Goal: Information Seeking & Learning: Learn about a topic

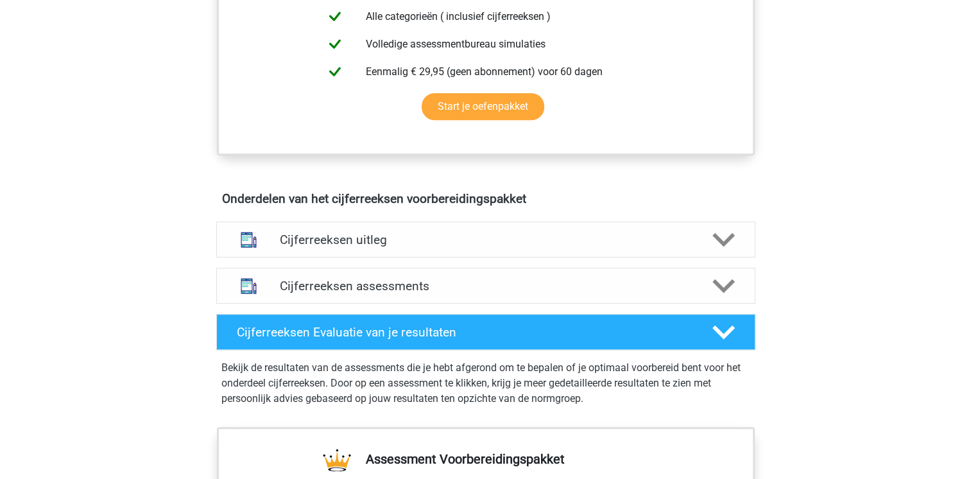
scroll to position [594, 0]
click at [377, 247] on h4 "Cijferreeksen uitleg" at bounding box center [486, 239] width 412 height 15
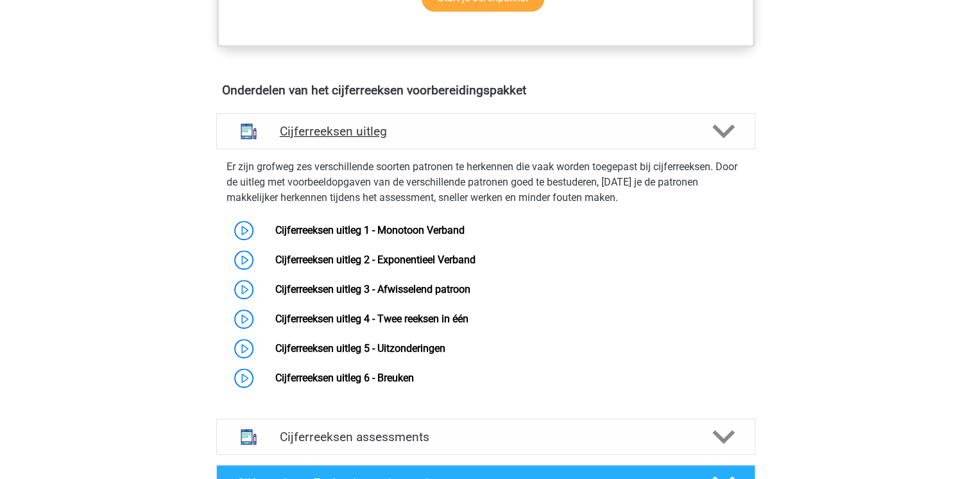
scroll to position [706, 0]
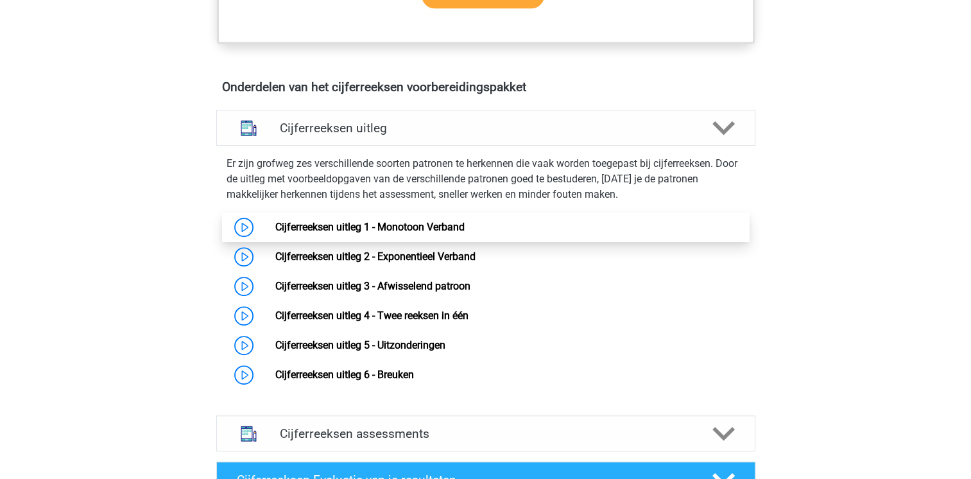
click at [381, 233] on link "Cijferreeksen uitleg 1 - Monotoon Verband" at bounding box center [369, 227] width 189 height 12
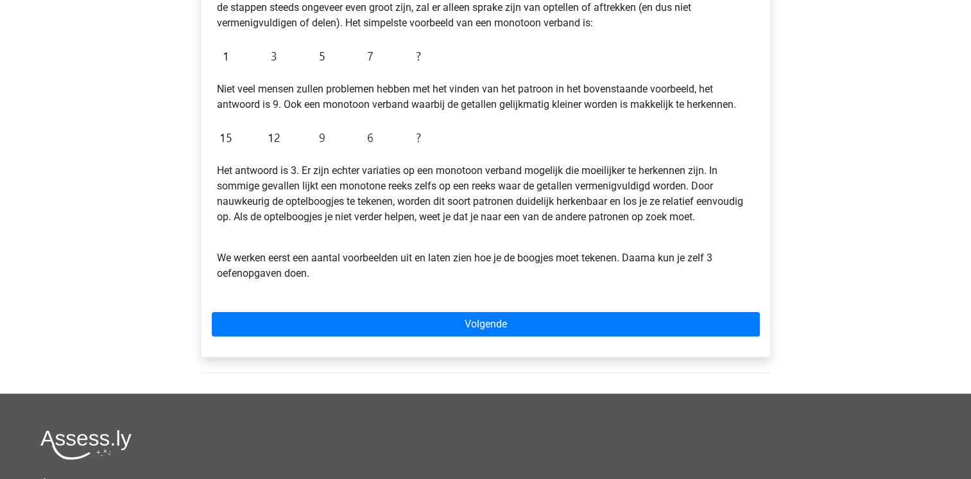
scroll to position [282, 0]
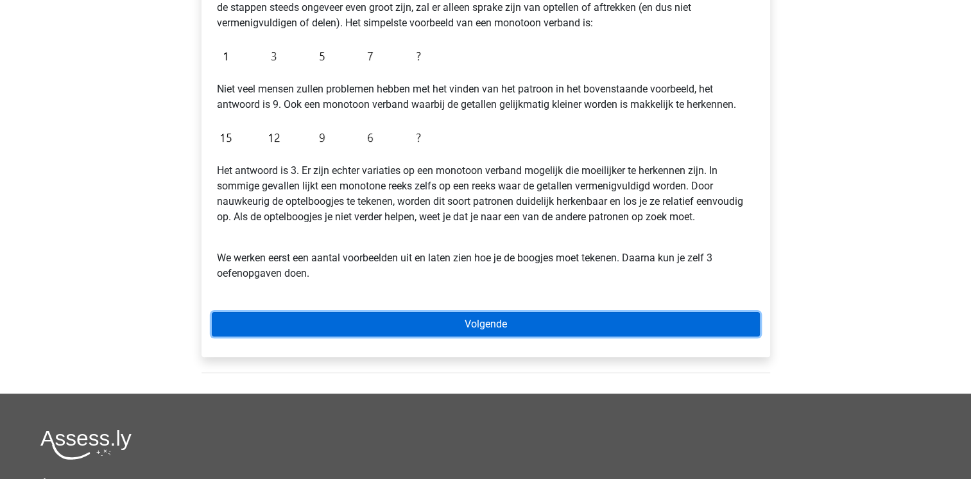
click at [409, 329] on link "Volgende" at bounding box center [486, 324] width 548 height 24
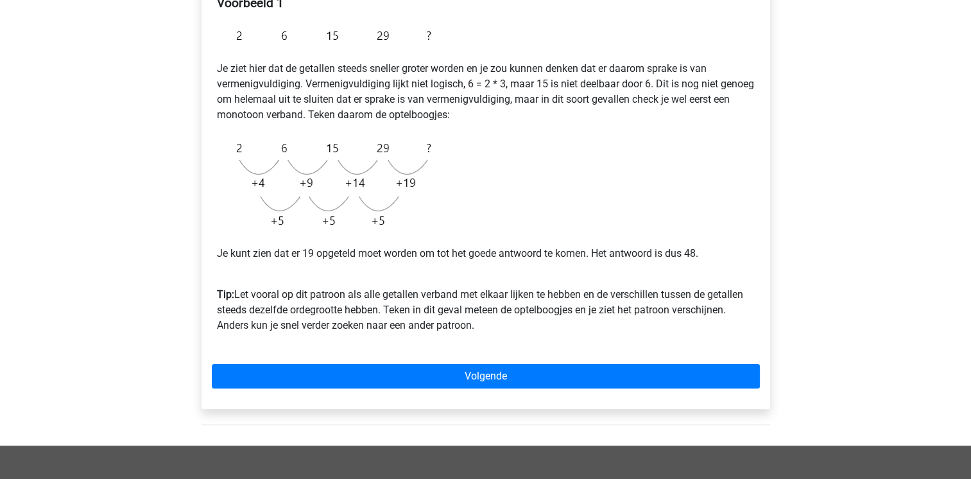
scroll to position [241, 0]
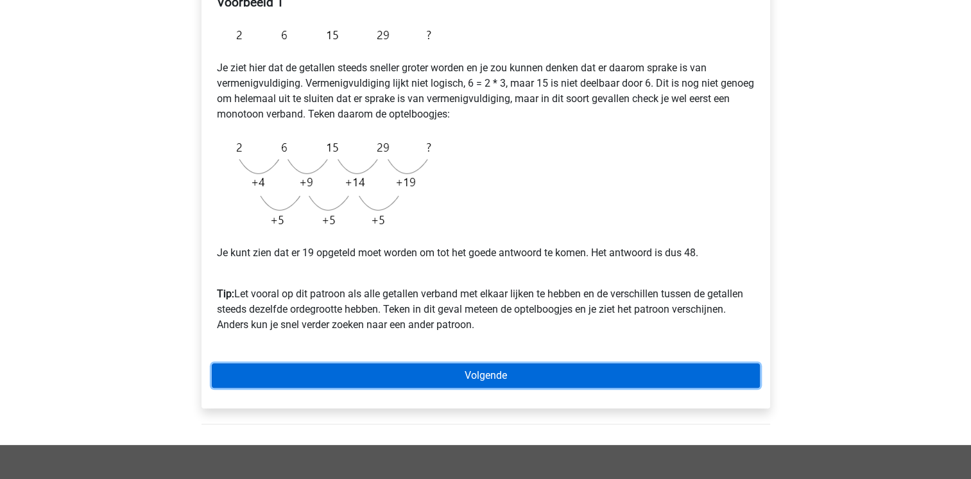
click at [348, 372] on link "Volgende" at bounding box center [486, 375] width 548 height 24
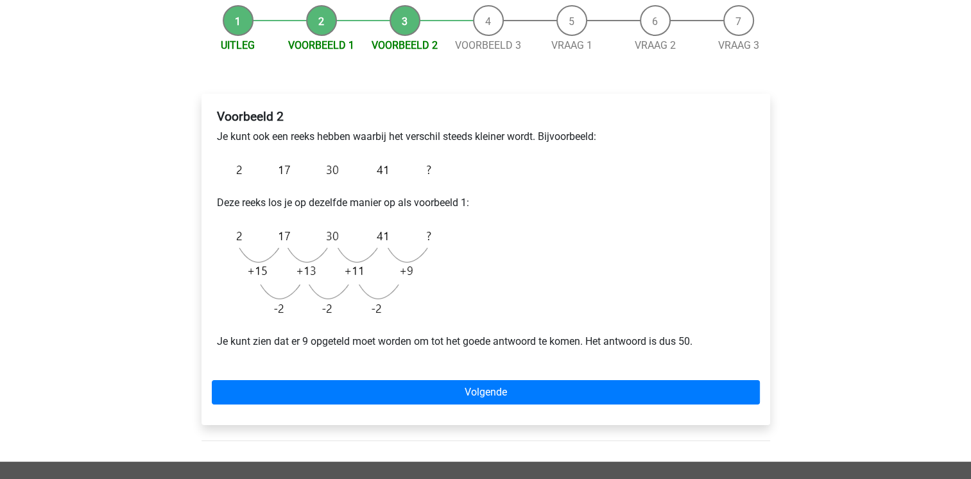
scroll to position [128, 0]
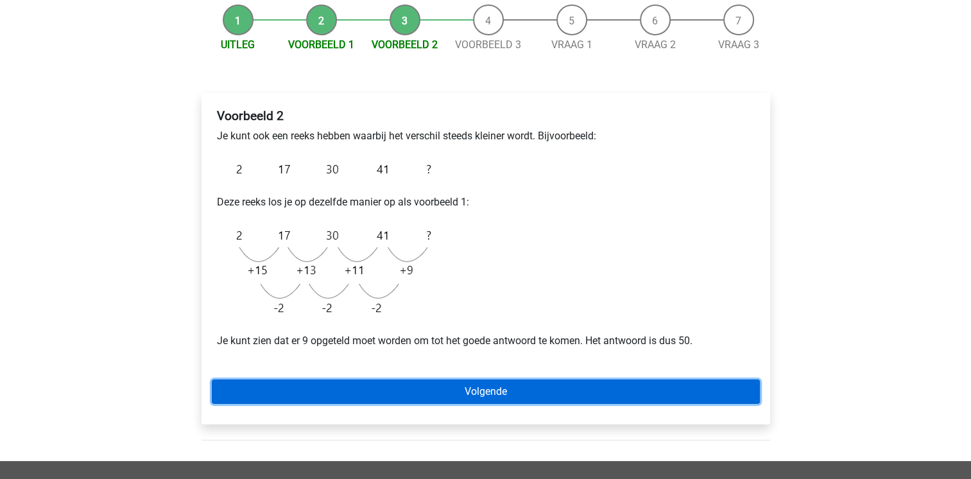
click at [396, 391] on link "Volgende" at bounding box center [486, 391] width 548 height 24
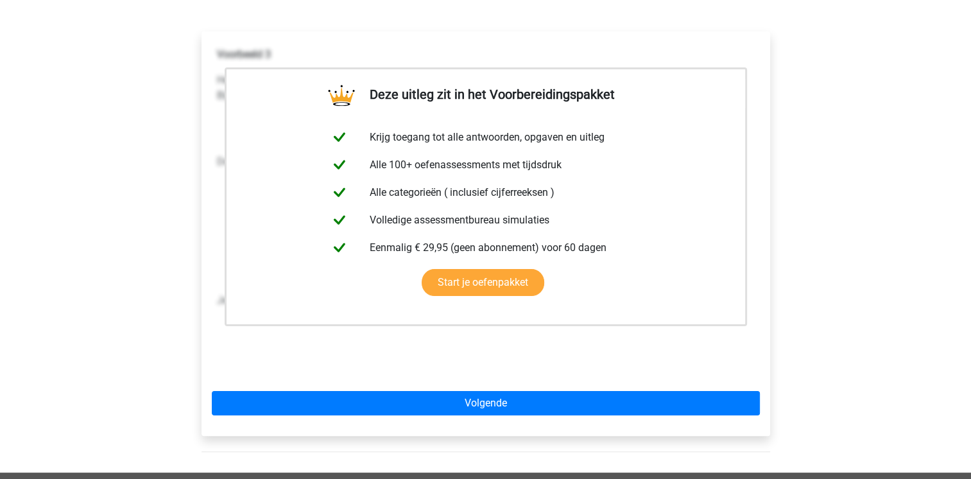
scroll to position [190, 0]
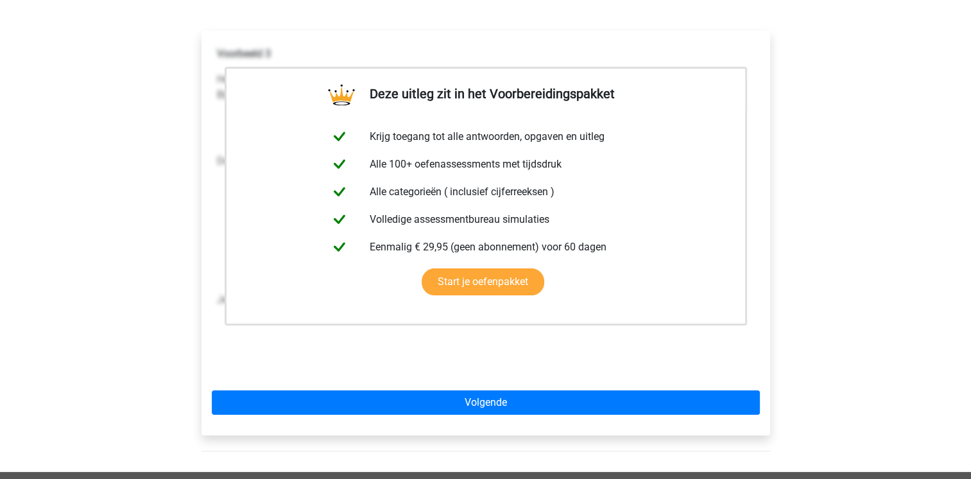
click at [842, 89] on div "Registreer Nederlands English" at bounding box center [485, 310] width 971 height 1001
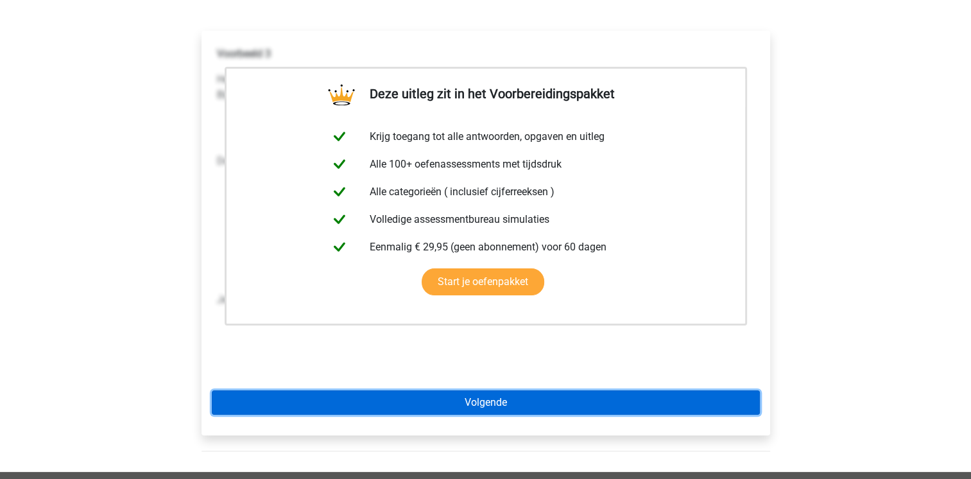
click at [583, 393] on link "Volgende" at bounding box center [486, 402] width 548 height 24
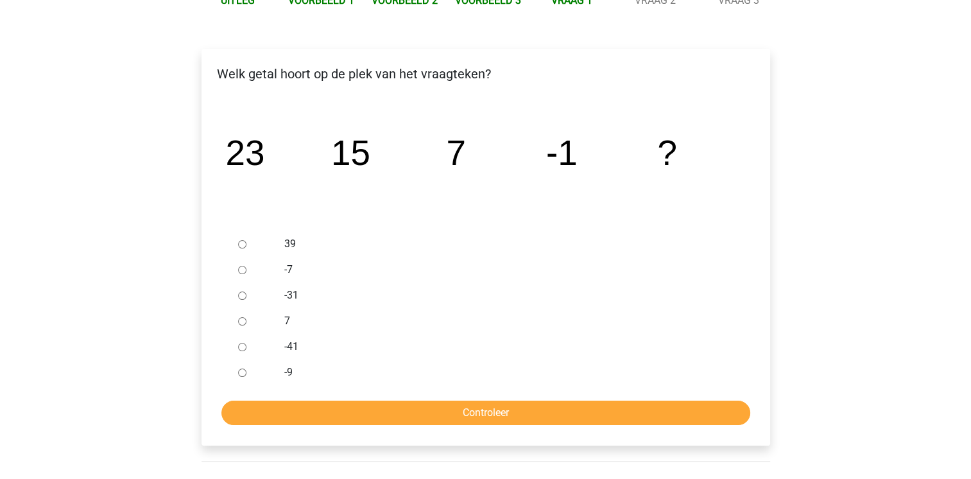
scroll to position [175, 0]
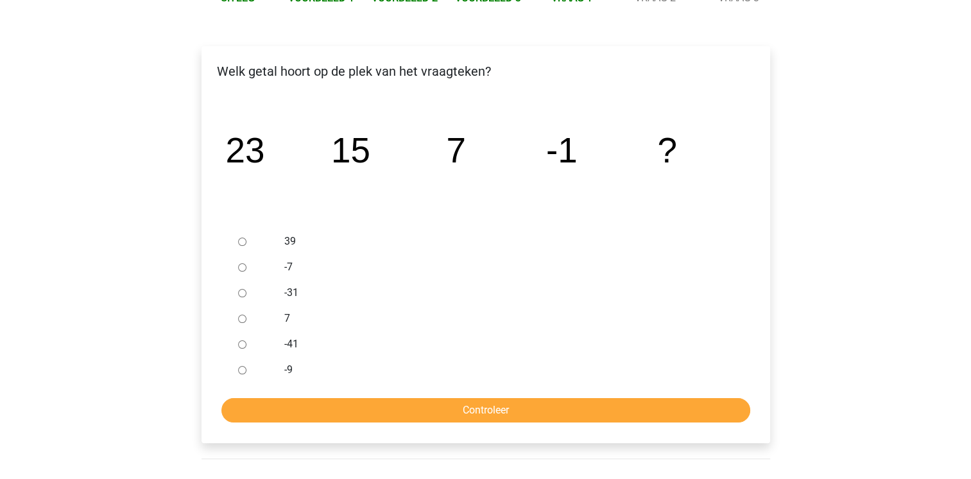
click at [244, 367] on input "-9" at bounding box center [242, 370] width 8 height 8
radio input "true"
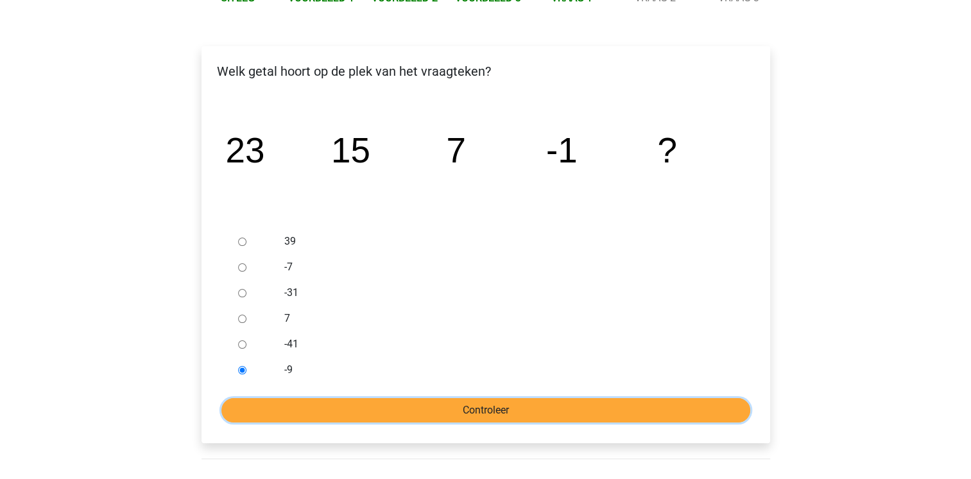
click at [290, 405] on input "Controleer" at bounding box center [485, 410] width 529 height 24
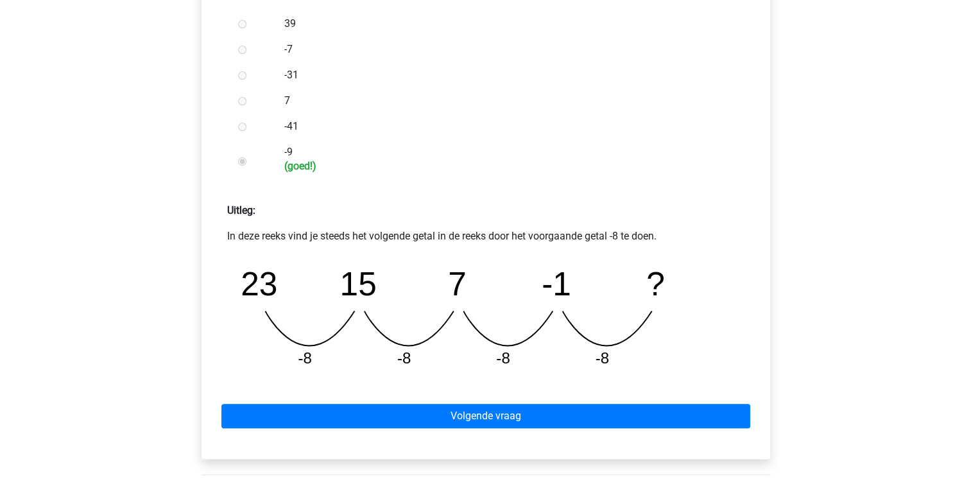
scroll to position [392, 0]
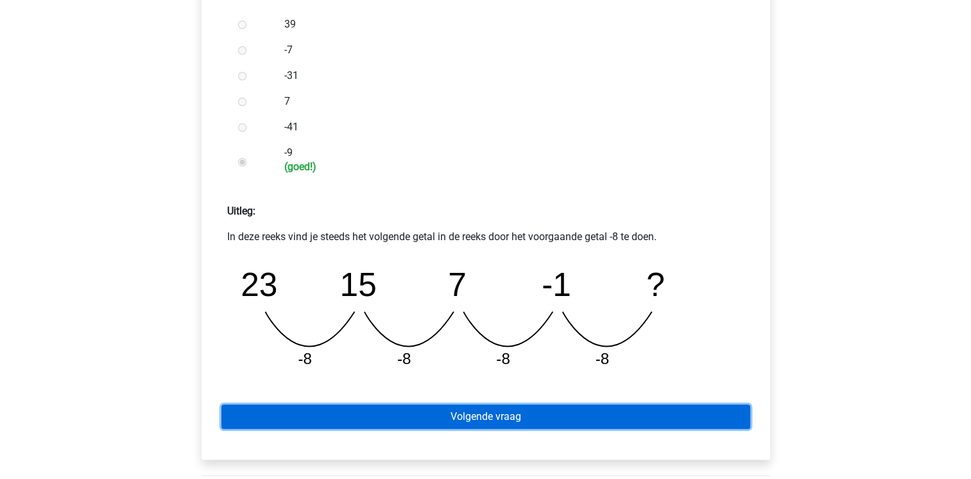
drag, startPoint x: 0, startPoint y: 0, endPoint x: 290, endPoint y: 405, distance: 498.2
click at [290, 405] on link "Volgende vraag" at bounding box center [485, 416] width 529 height 24
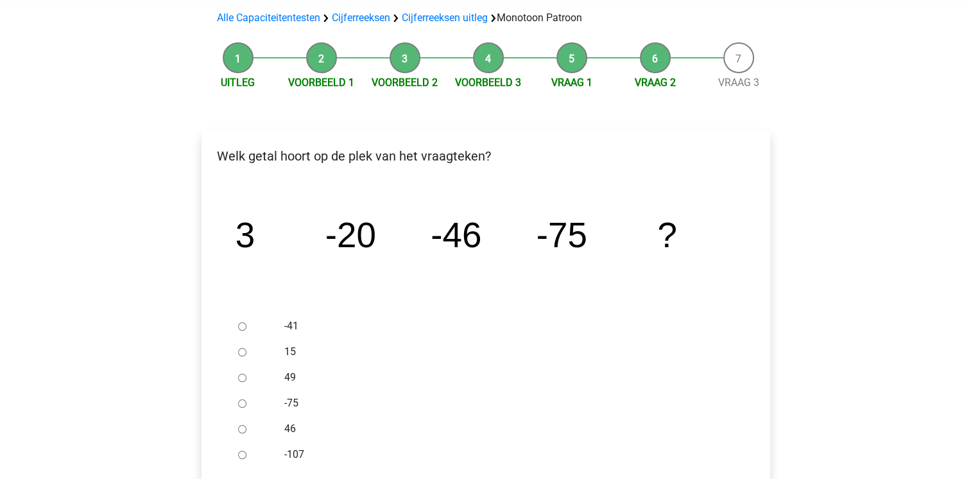
scroll to position [90, 0]
click at [290, 405] on label "-75" at bounding box center [506, 402] width 444 height 15
click at [246, 405] on input "-75" at bounding box center [242, 403] width 8 height 8
radio input "true"
drag, startPoint x: 0, startPoint y: 0, endPoint x: 293, endPoint y: 413, distance: 506.5
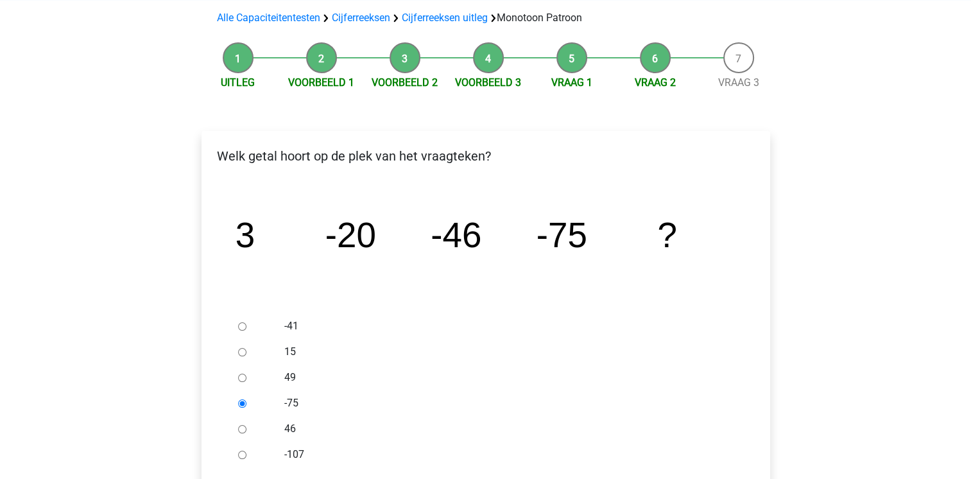
click at [293, 413] on div "-75" at bounding box center [506, 403] width 463 height 26
drag, startPoint x: 293, startPoint y: 413, endPoint x: 244, endPoint y: 455, distance: 64.2
click at [244, 455] on input "-107" at bounding box center [242, 455] width 8 height 8
radio input "true"
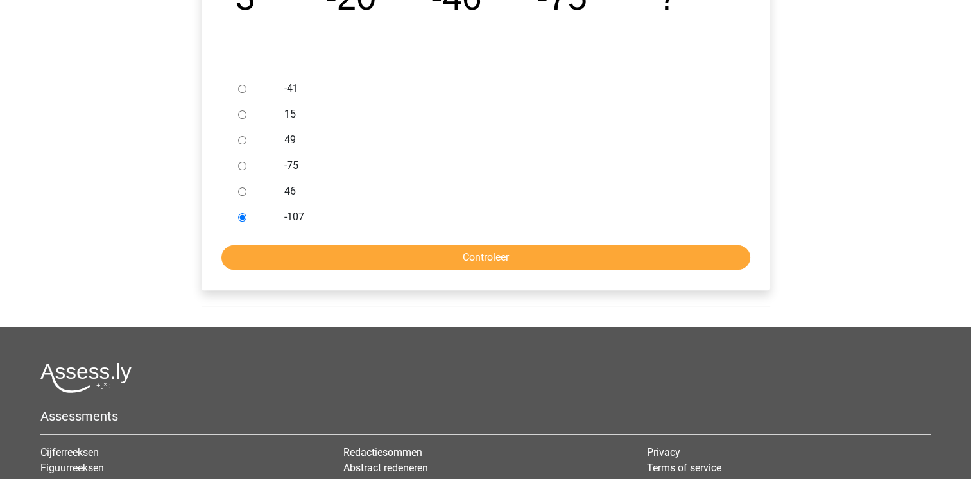
scroll to position [330, 0]
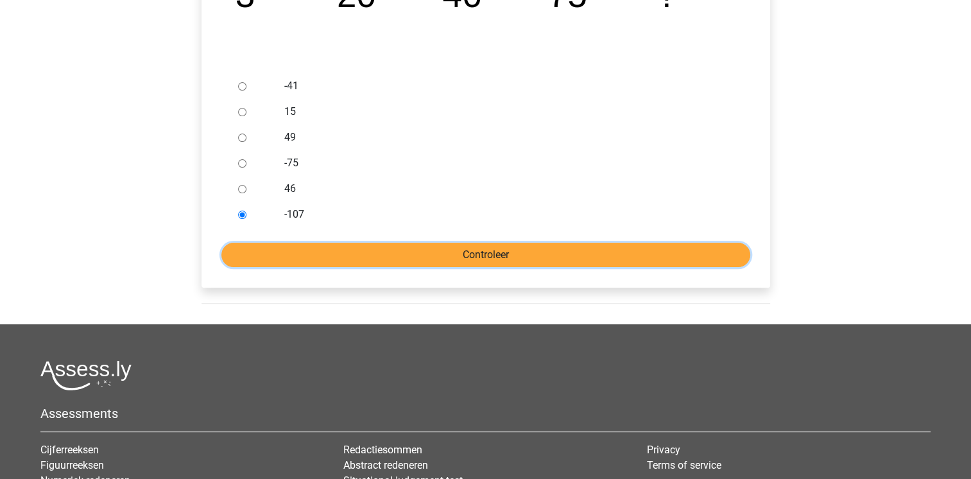
click at [380, 248] on input "Controleer" at bounding box center [485, 255] width 529 height 24
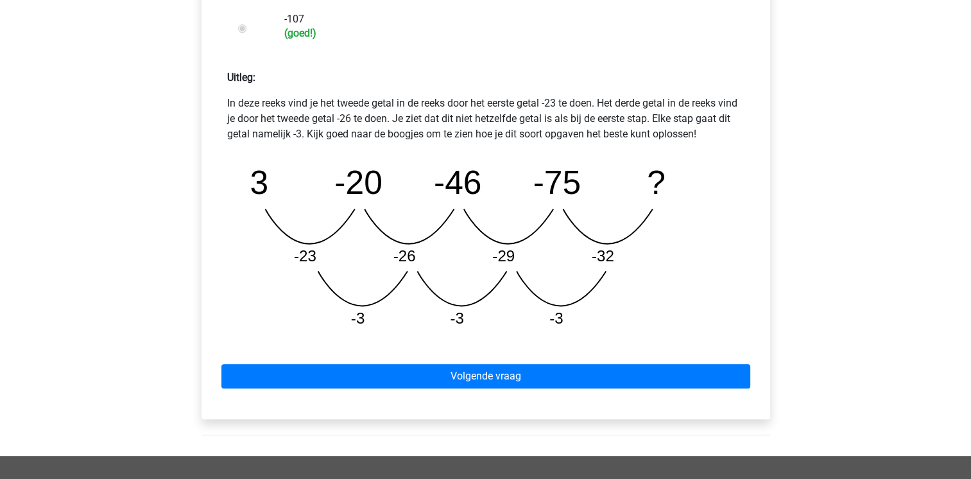
scroll to position [526, 0]
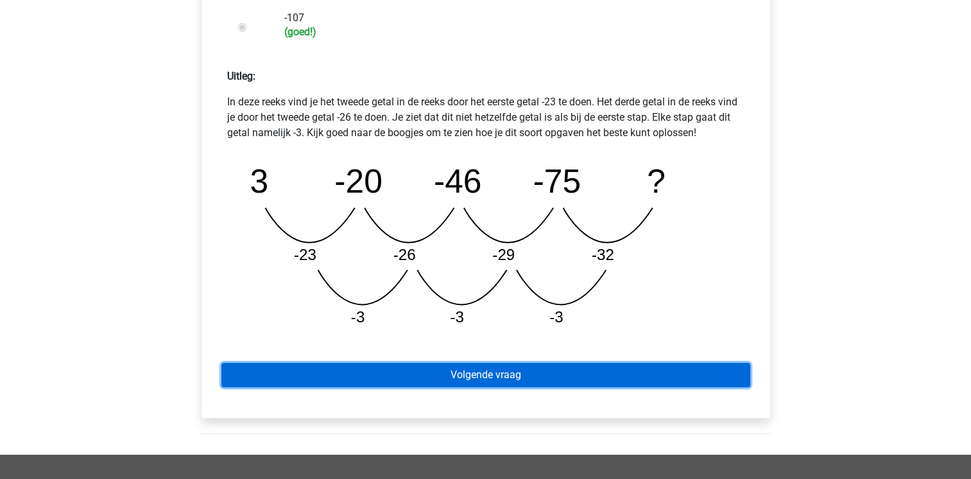
click at [379, 369] on link "Volgende vraag" at bounding box center [485, 375] width 529 height 24
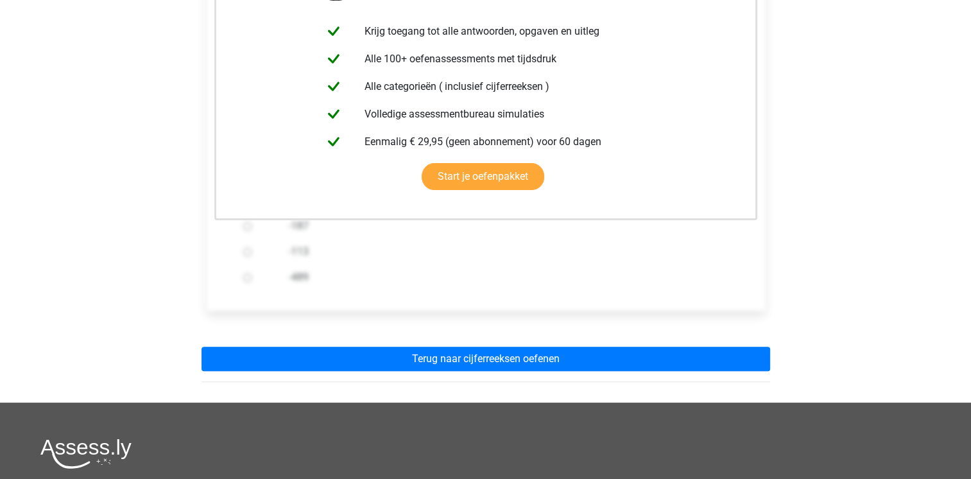
scroll to position [279, 0]
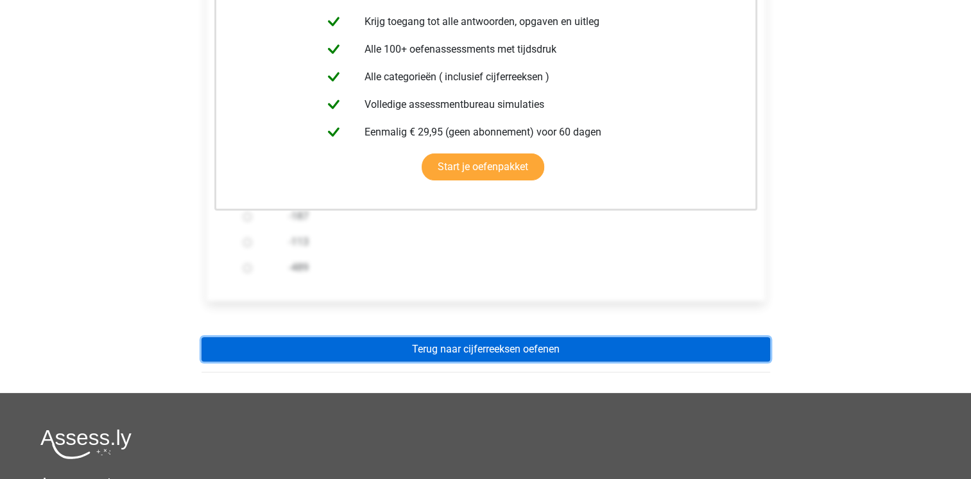
click at [392, 353] on link "Terug naar cijferreeksen oefenen" at bounding box center [486, 349] width 569 height 24
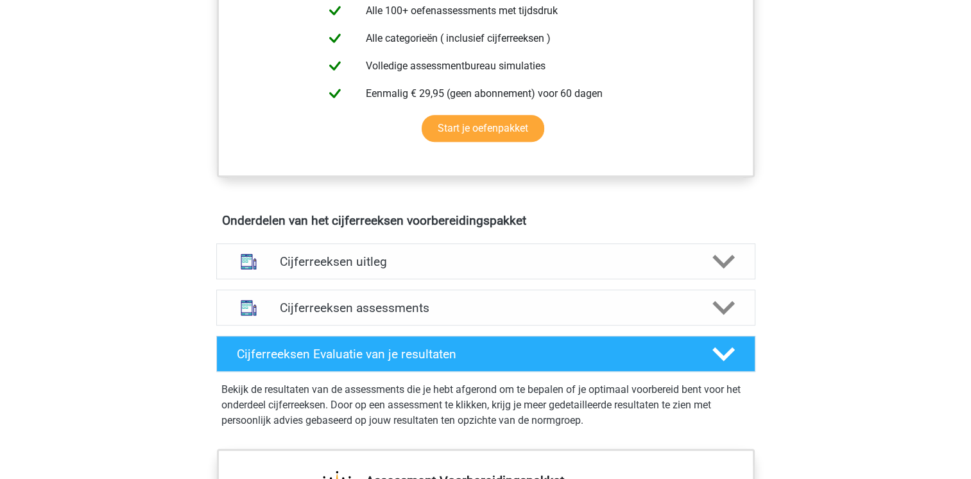
scroll to position [573, 0]
click at [431, 279] on div "Cijferreeksen uitleg" at bounding box center [485, 261] width 539 height 36
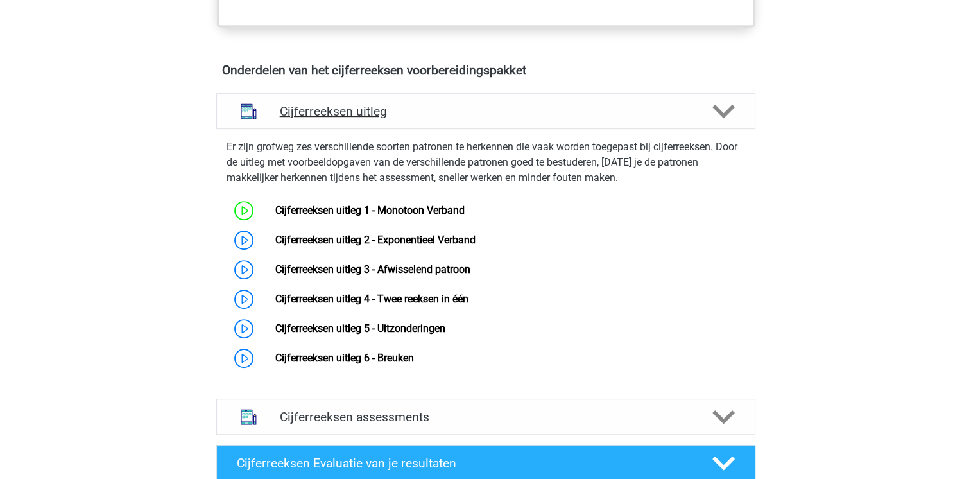
scroll to position [727, 0]
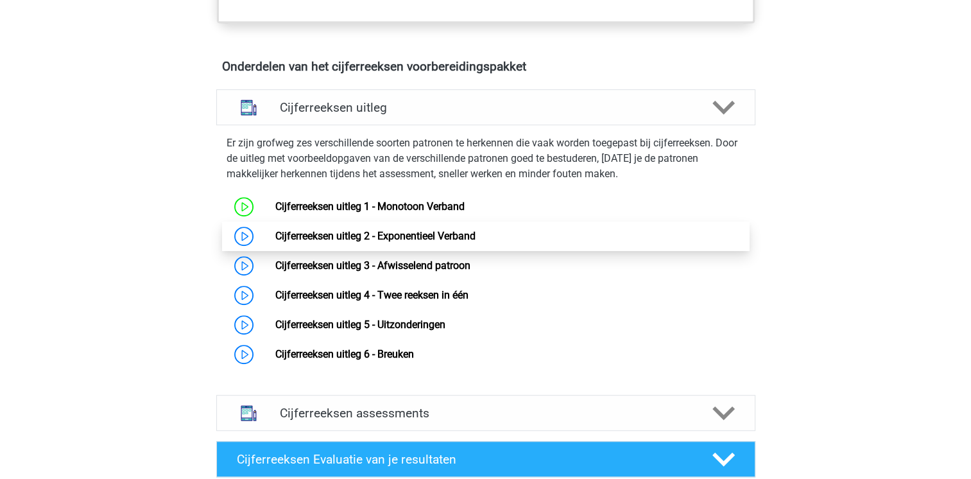
click at [434, 242] on link "Cijferreeksen uitleg 2 - Exponentieel Verband" at bounding box center [375, 236] width 200 height 12
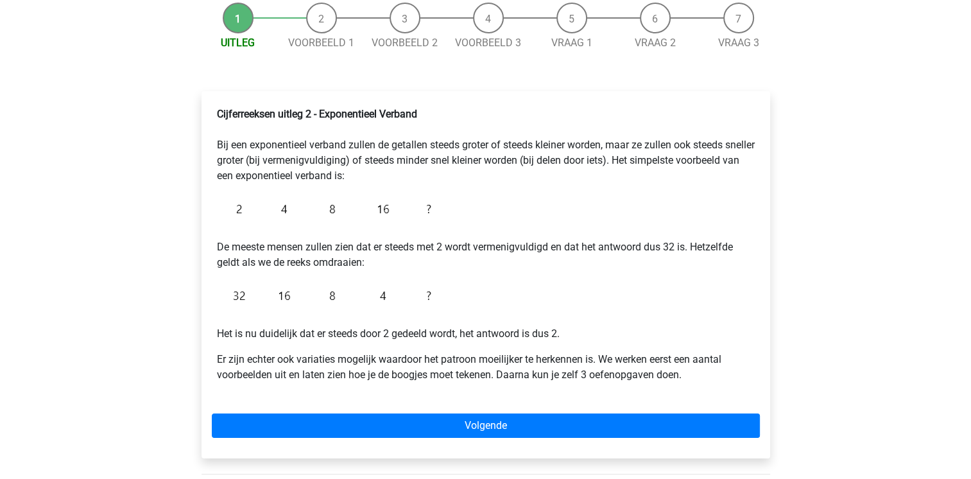
scroll to position [131, 0]
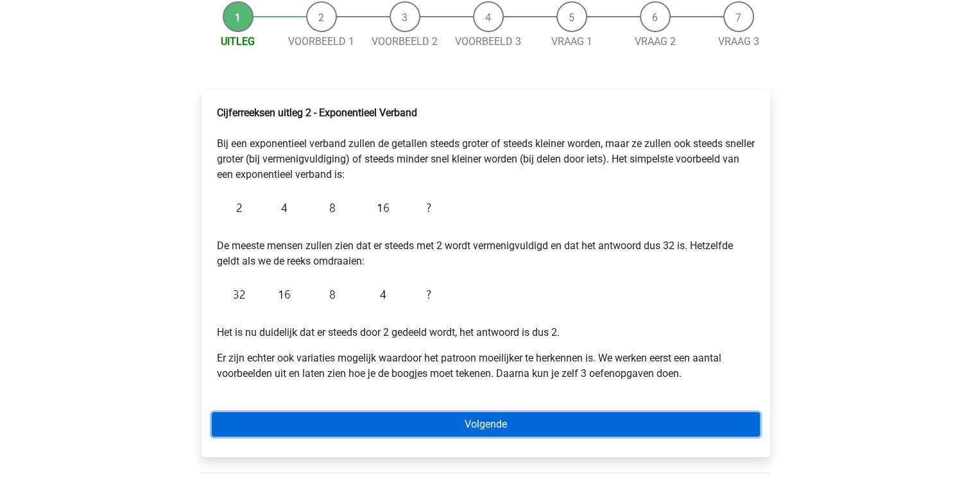
click at [493, 432] on link "Volgende" at bounding box center [486, 424] width 548 height 24
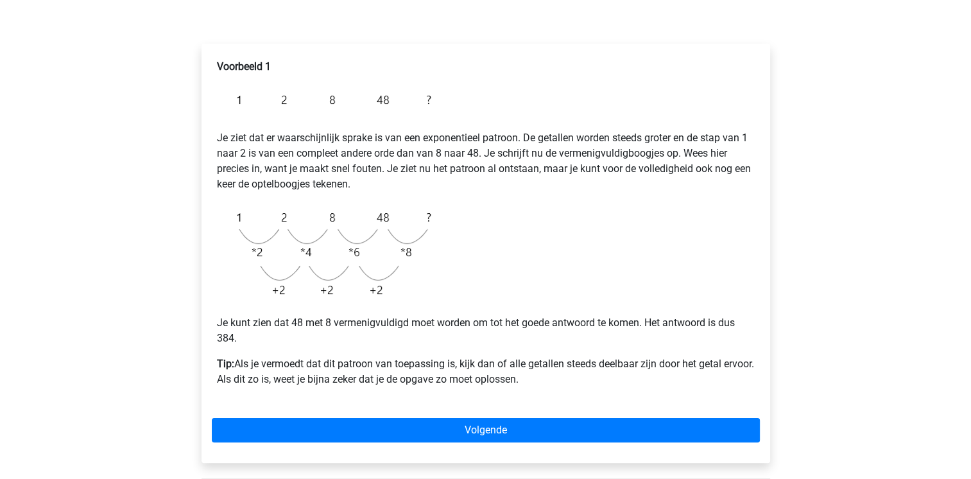
scroll to position [178, 0]
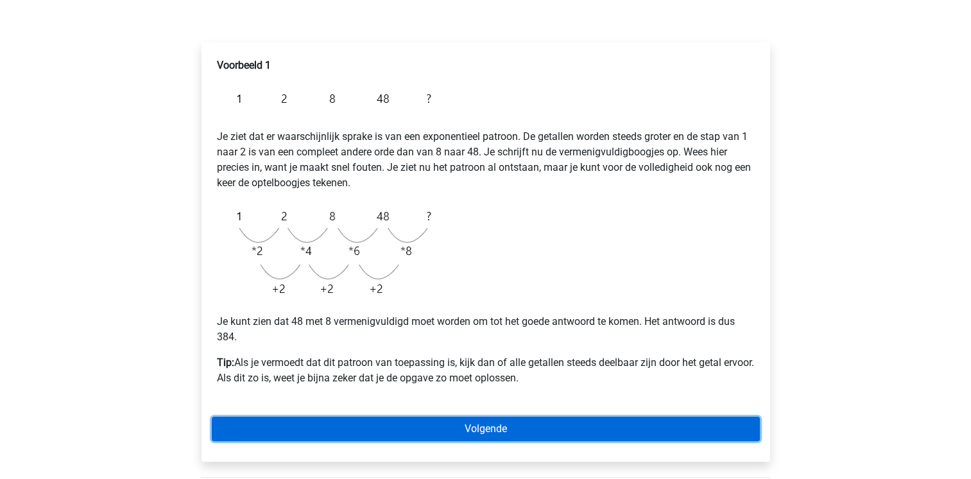
click at [479, 439] on link "Volgende" at bounding box center [486, 429] width 548 height 24
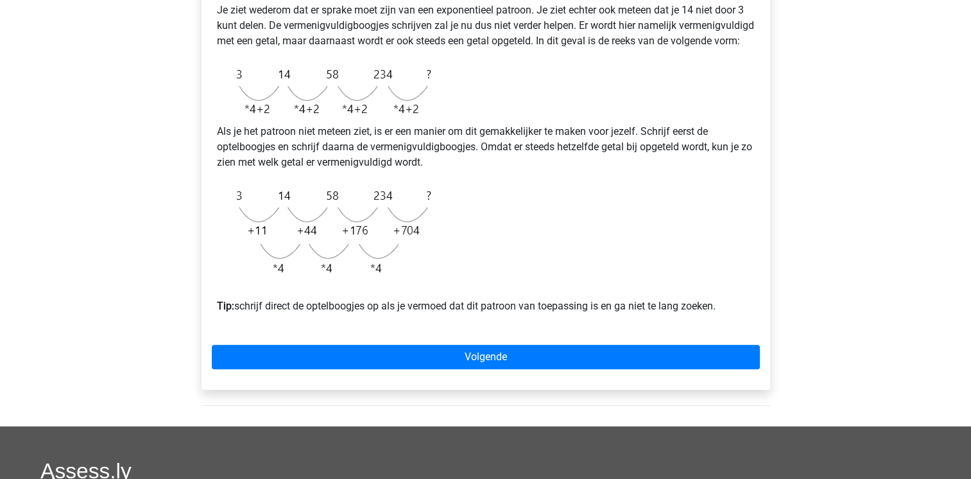
scroll to position [306, 0]
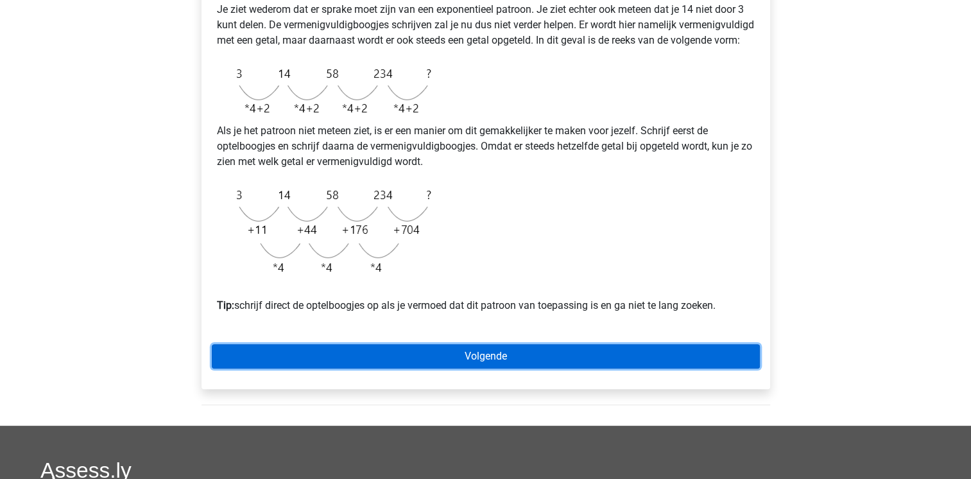
click at [470, 368] on link "Volgende" at bounding box center [486, 356] width 548 height 24
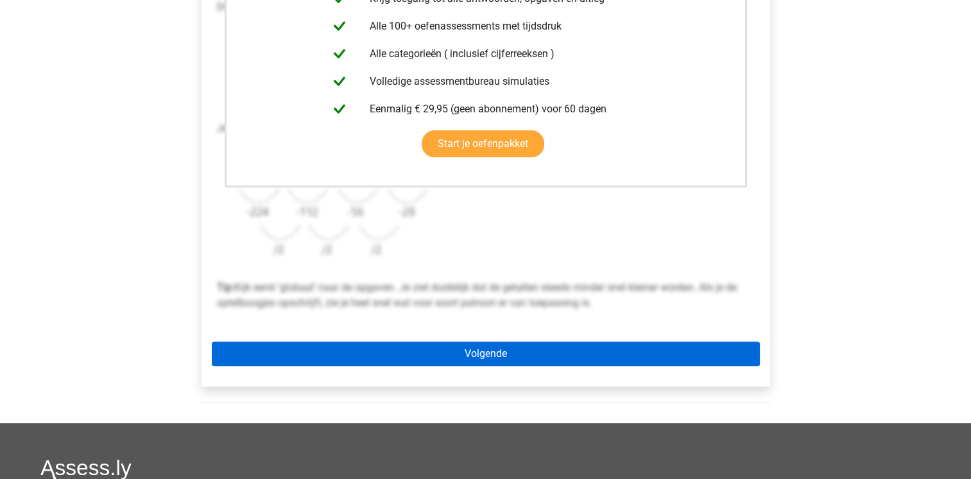
scroll to position [329, 0]
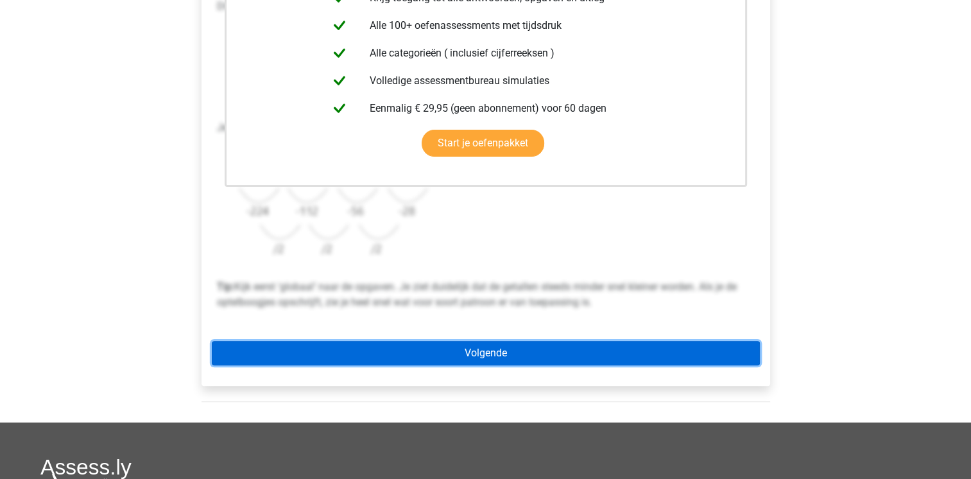
click at [476, 354] on link "Volgende" at bounding box center [486, 353] width 548 height 24
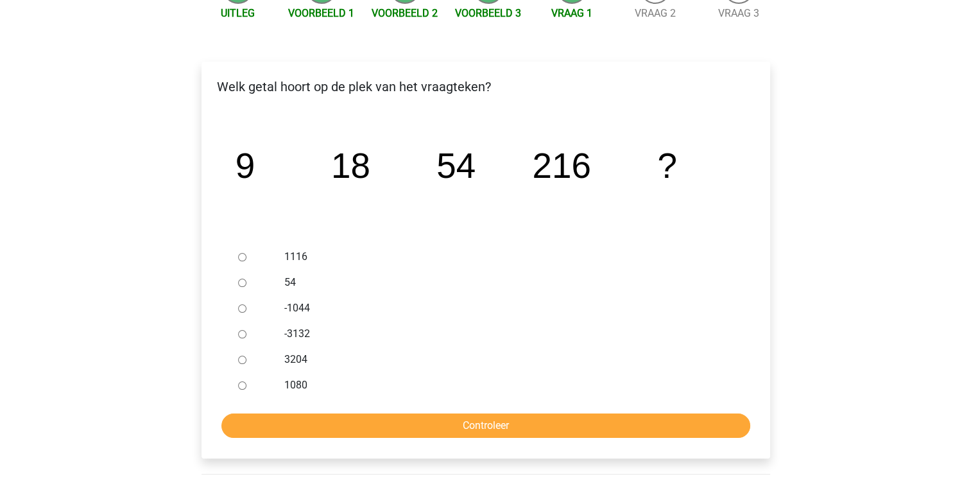
scroll to position [190, 0]
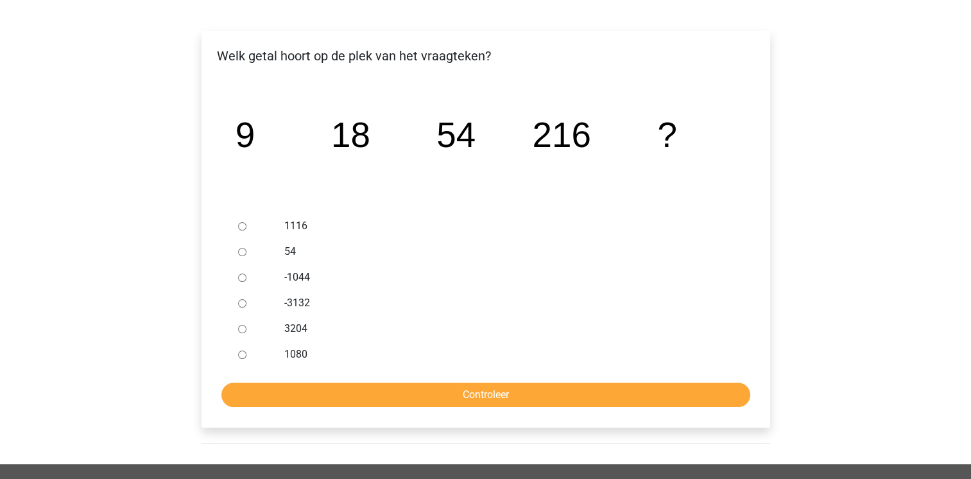
click at [282, 354] on div "1080" at bounding box center [506, 354] width 463 height 26
click at [240, 355] on input "1080" at bounding box center [242, 354] width 8 height 8
radio input "true"
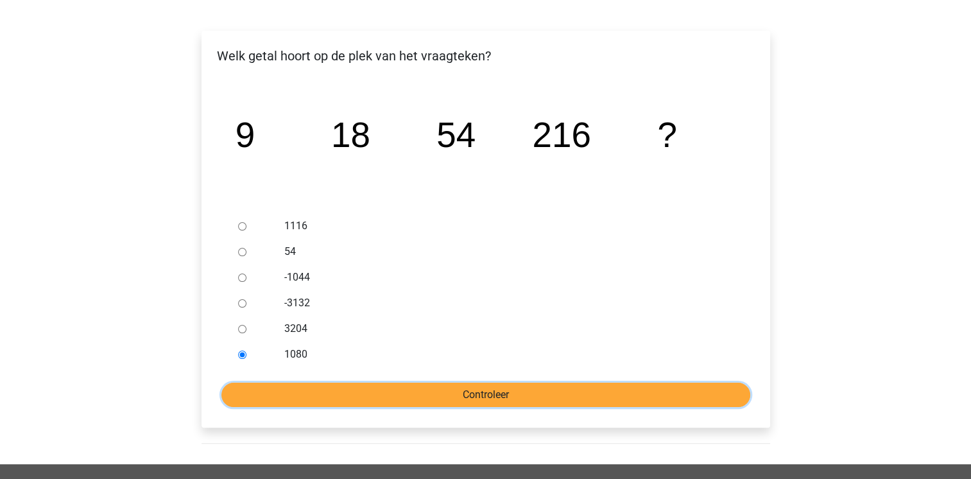
click at [282, 395] on input "Controleer" at bounding box center [485, 395] width 529 height 24
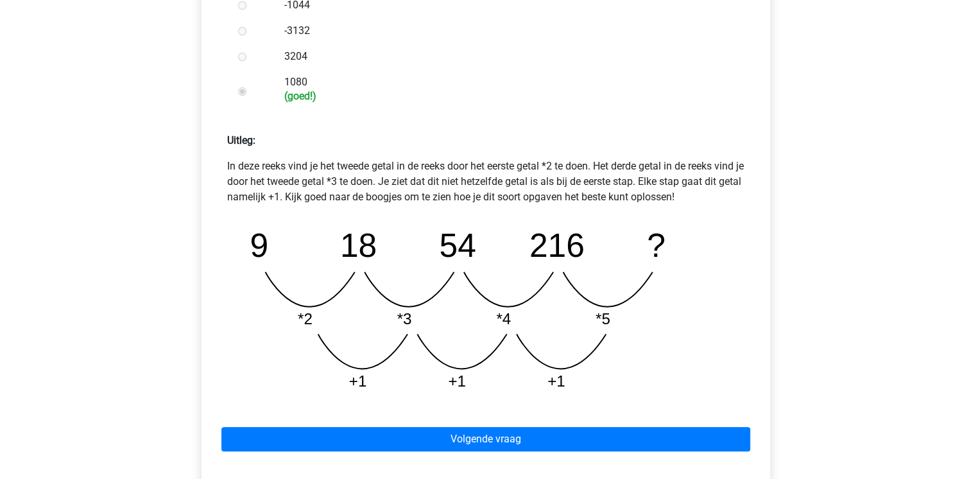
scroll to position [469, 0]
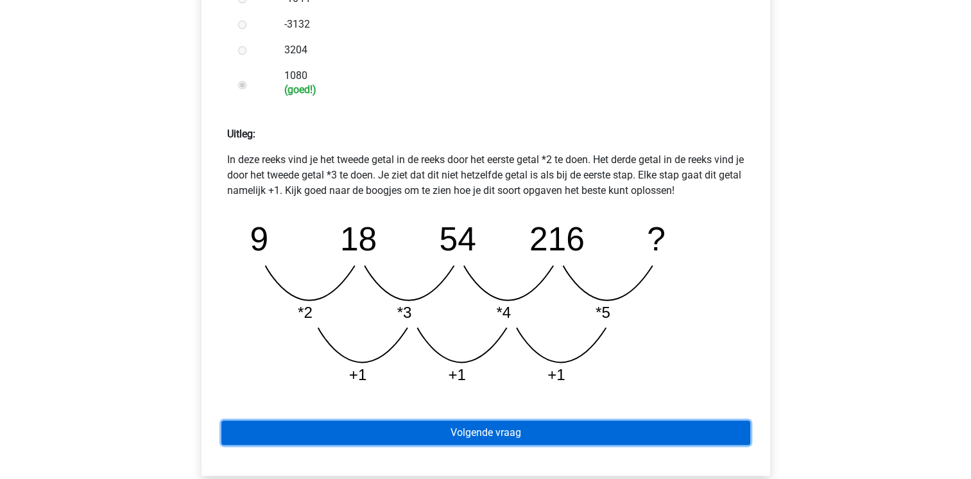
click at [408, 430] on link "Volgende vraag" at bounding box center [485, 432] width 529 height 24
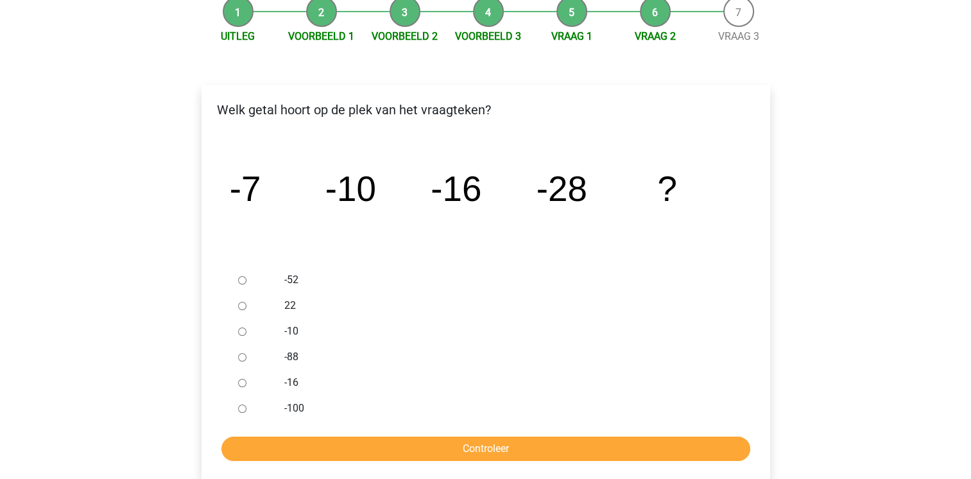
scroll to position [136, 0]
click at [243, 279] on input "-52" at bounding box center [242, 280] width 8 height 8
radio input "true"
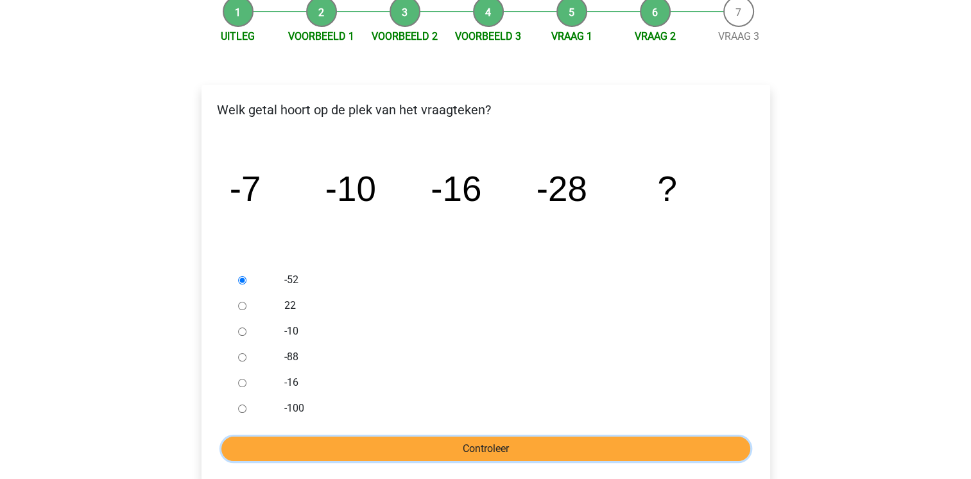
click at [323, 446] on input "Controleer" at bounding box center [485, 448] width 529 height 24
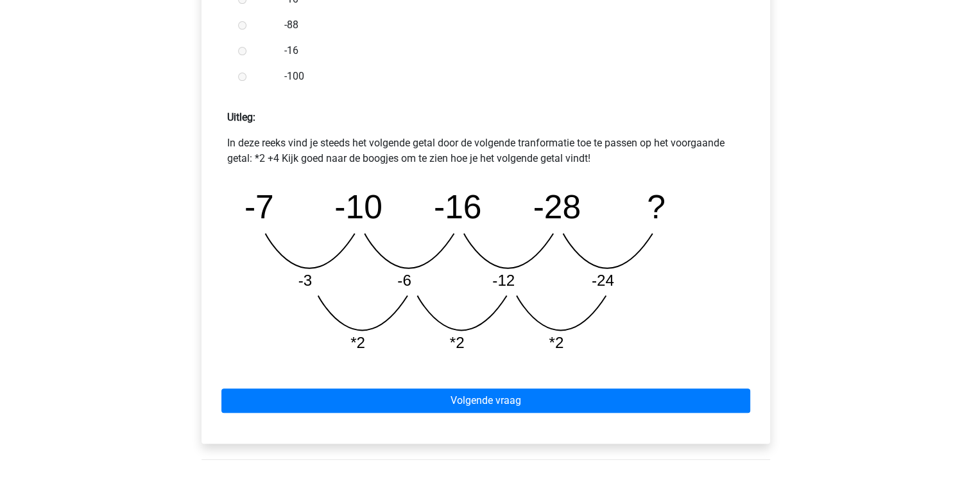
scroll to position [489, 0]
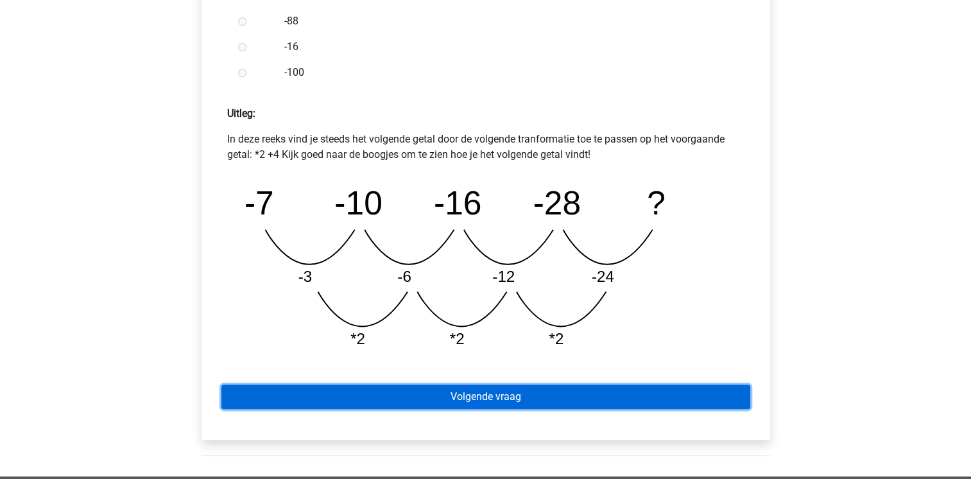
click at [354, 402] on link "Volgende vraag" at bounding box center [485, 396] width 529 height 24
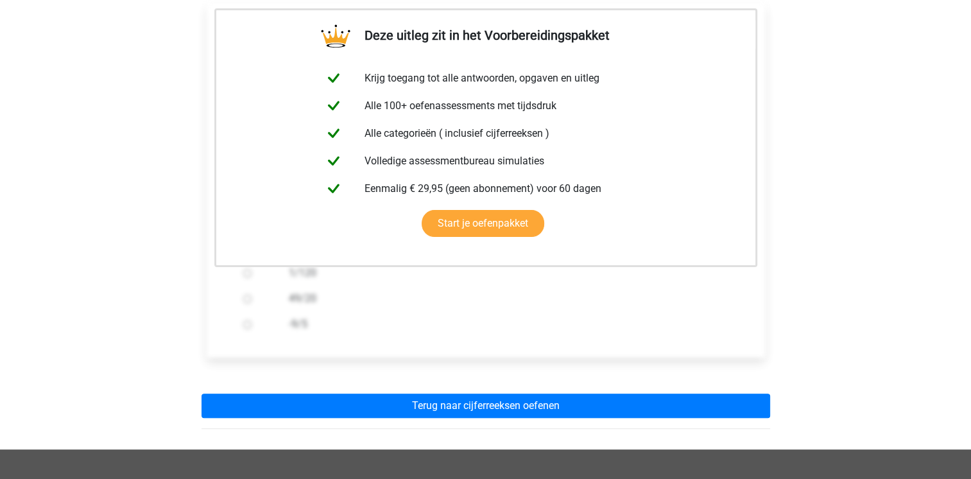
scroll to position [243, 0]
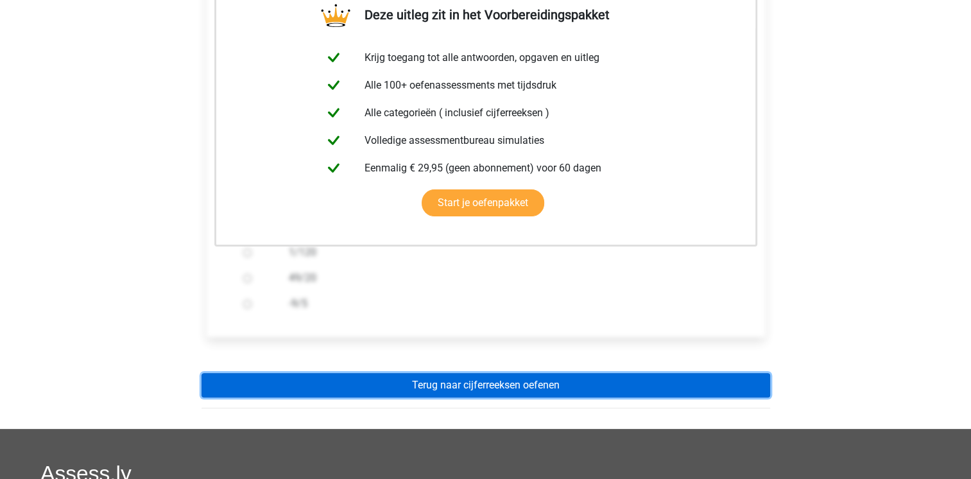
click at [375, 385] on link "Terug naar cijferreeksen oefenen" at bounding box center [486, 385] width 569 height 24
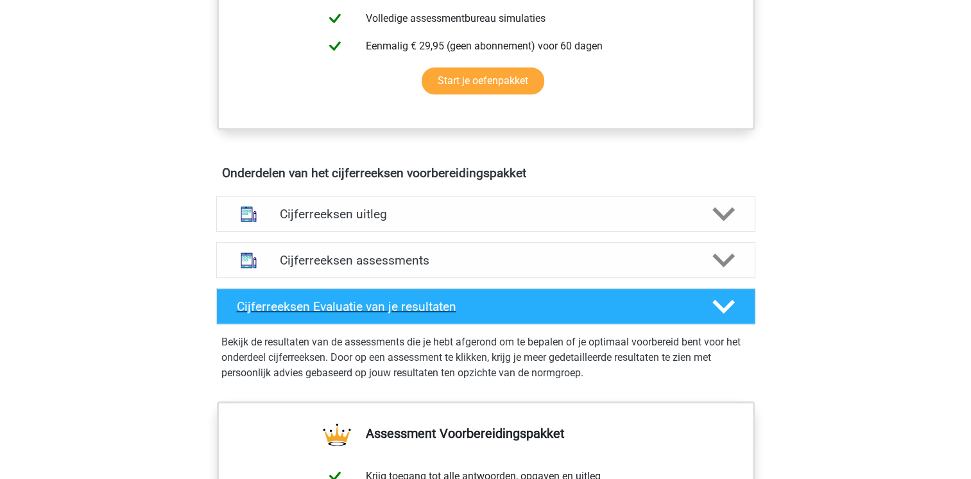
scroll to position [621, 0]
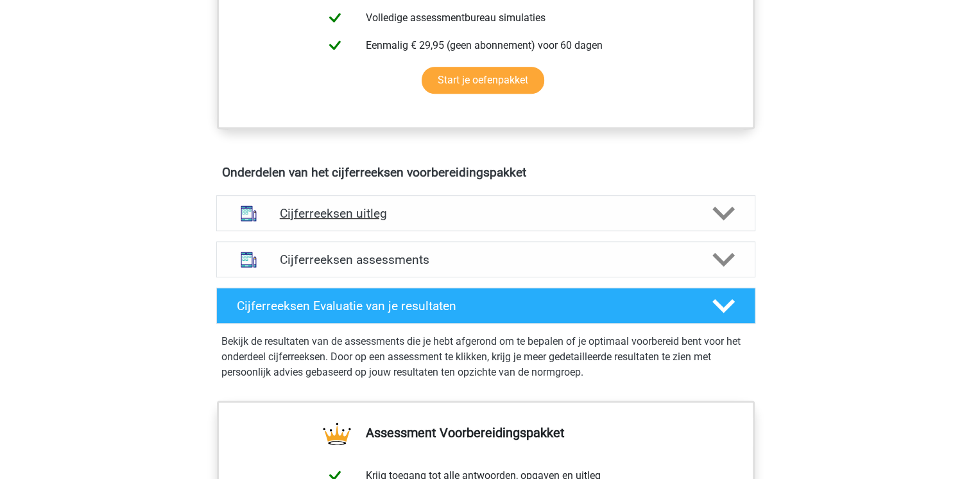
click at [374, 221] on h4 "Cijferreeksen uitleg" at bounding box center [486, 213] width 412 height 15
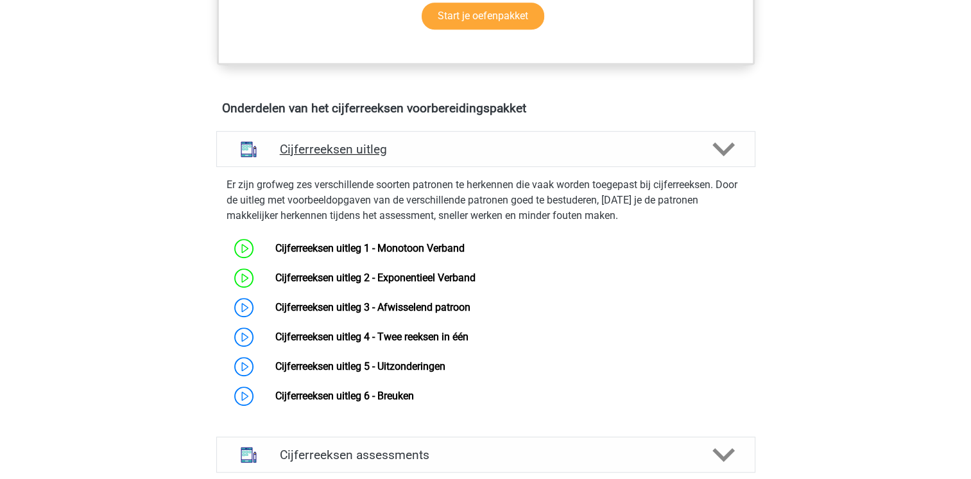
scroll to position [687, 0]
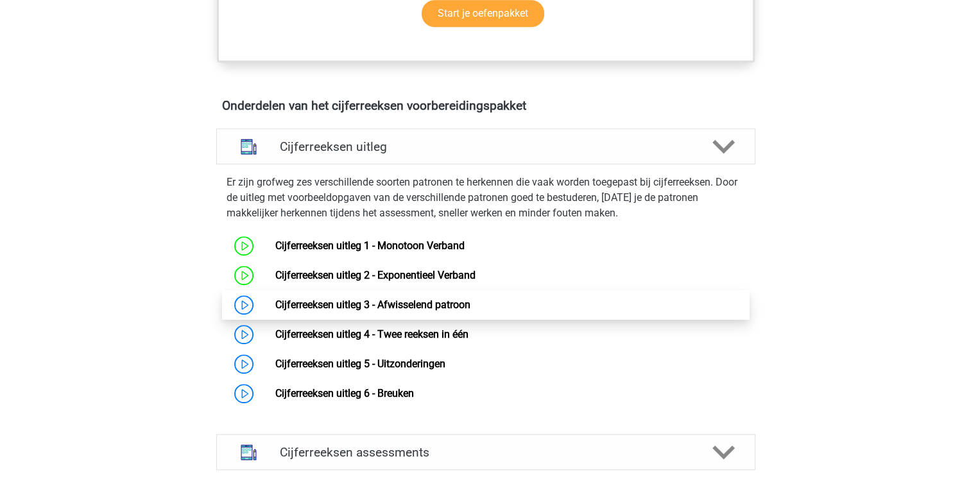
click at [375, 311] on link "Cijferreeksen uitleg 3 - Afwisselend patroon" at bounding box center [372, 304] width 195 height 12
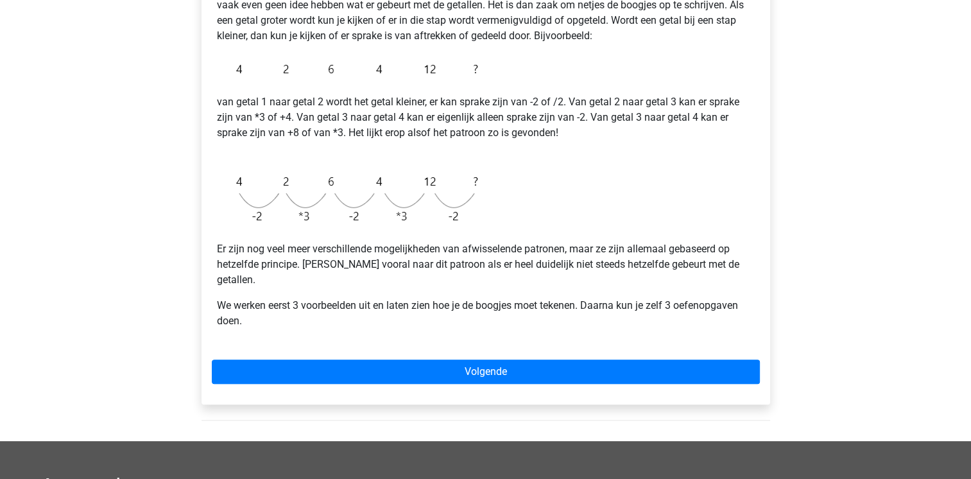
scroll to position [257, 0]
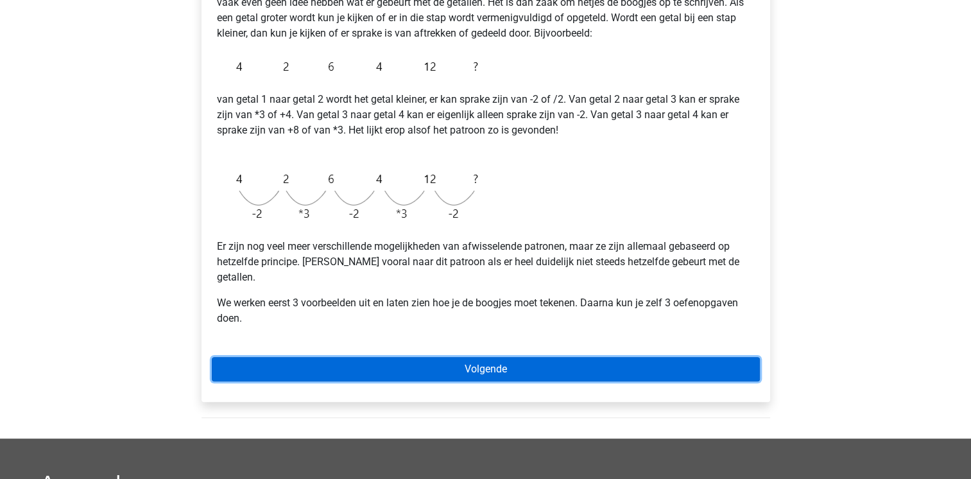
click at [303, 357] on link "Volgende" at bounding box center [486, 369] width 548 height 24
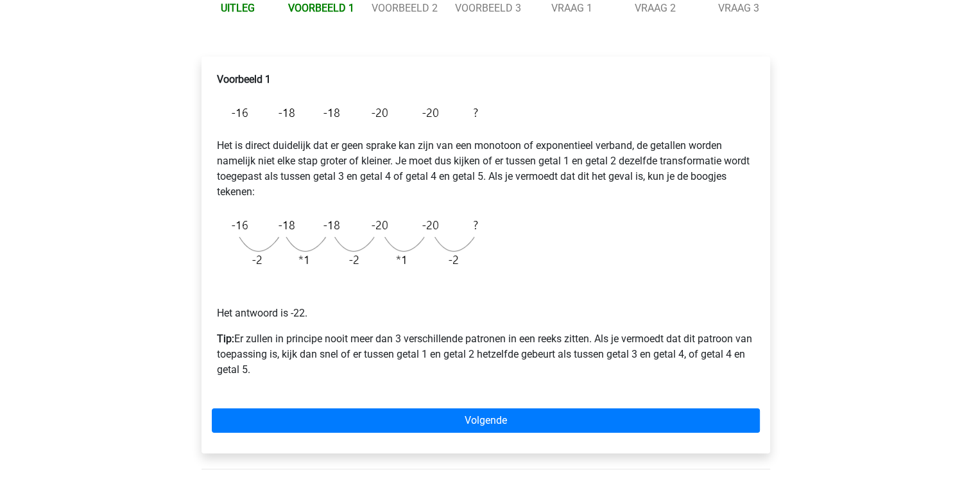
scroll to position [190, 0]
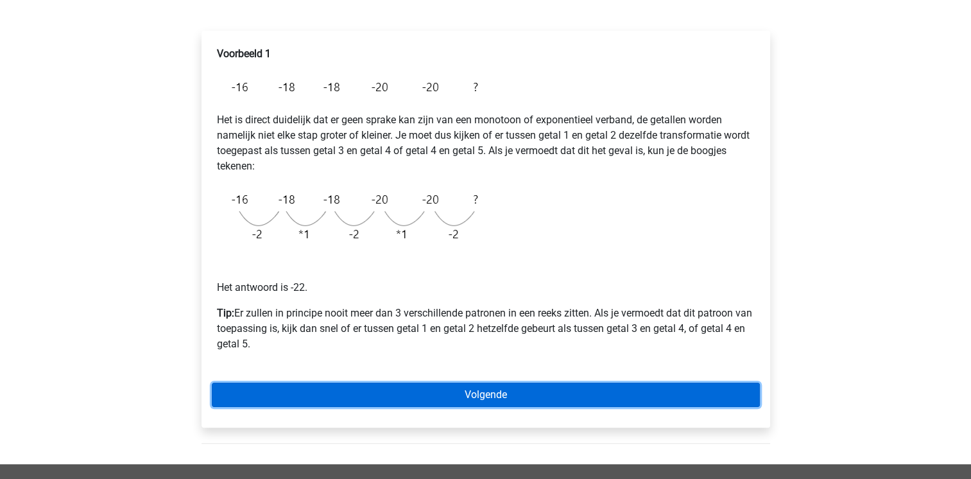
click at [313, 392] on link "Volgende" at bounding box center [486, 395] width 548 height 24
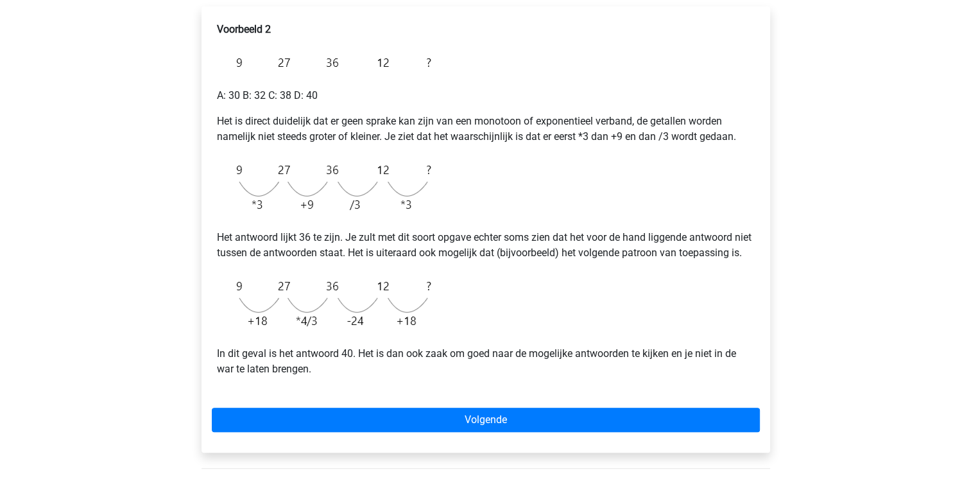
scroll to position [215, 0]
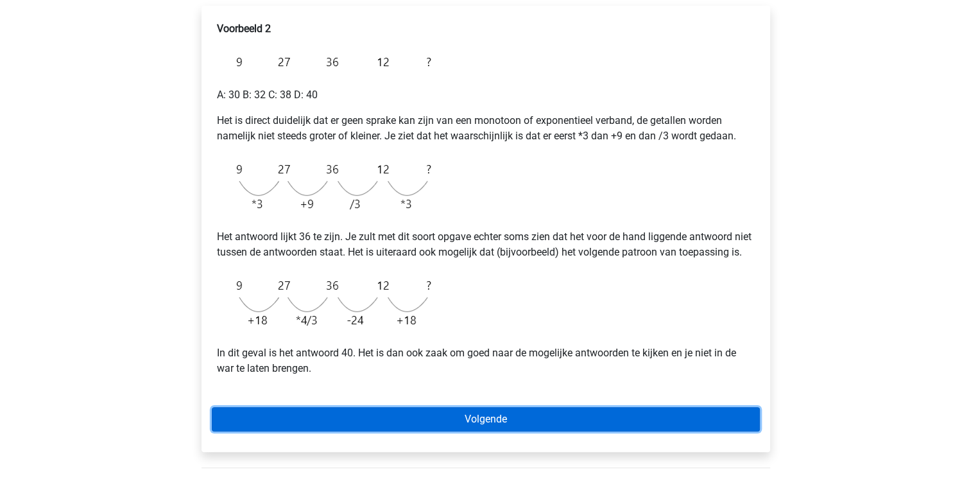
click at [433, 424] on link "Volgende" at bounding box center [486, 419] width 548 height 24
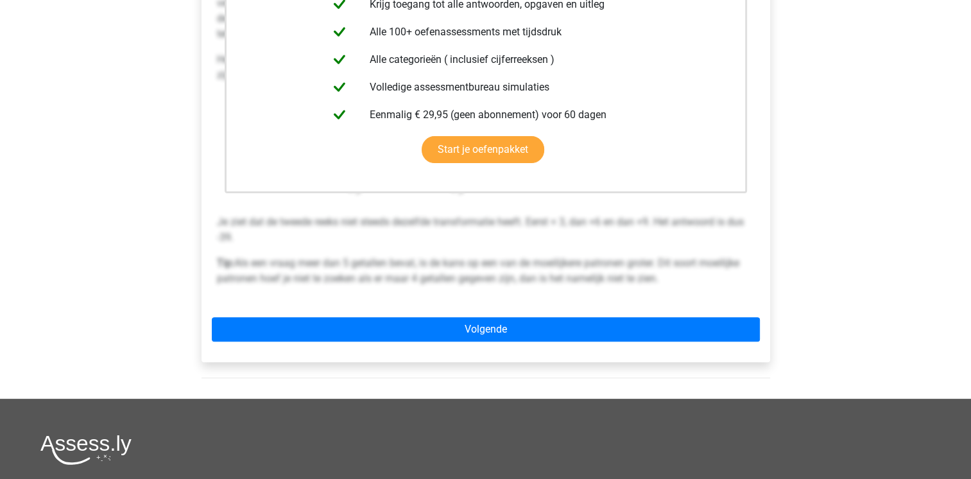
scroll to position [344, 0]
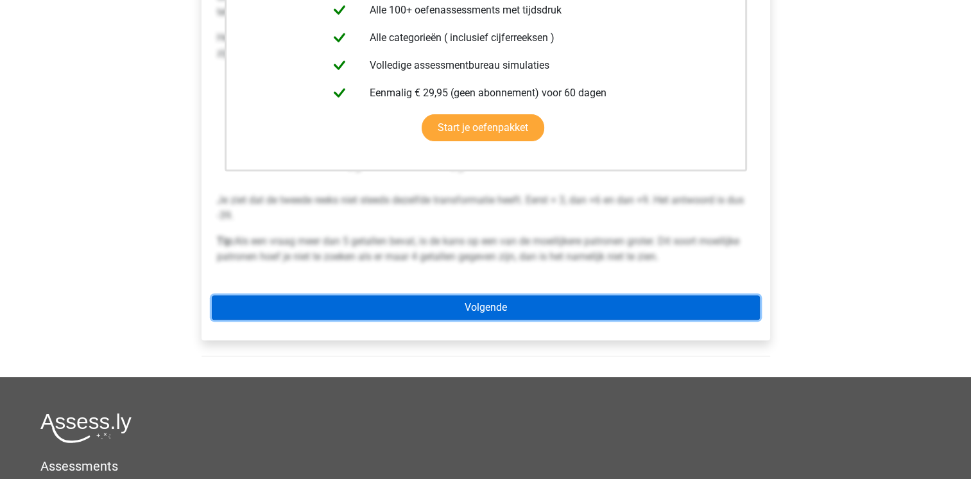
click at [448, 307] on link "Volgende" at bounding box center [486, 307] width 548 height 24
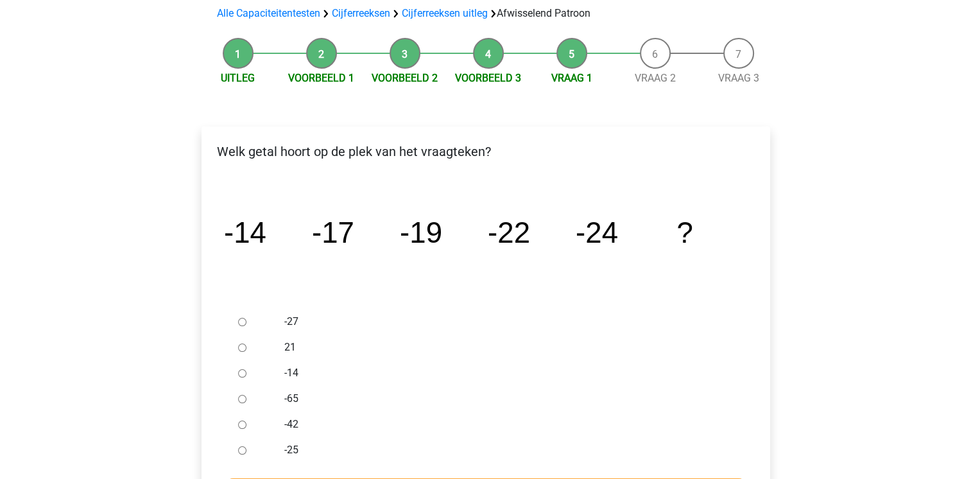
scroll to position [95, 0]
click at [241, 322] on input "-27" at bounding box center [242, 321] width 8 height 8
radio input "true"
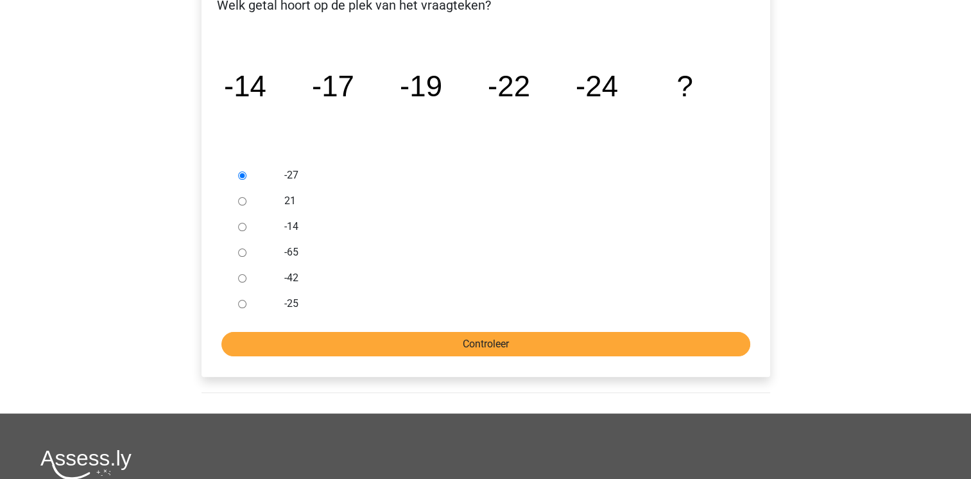
scroll to position [241, 0]
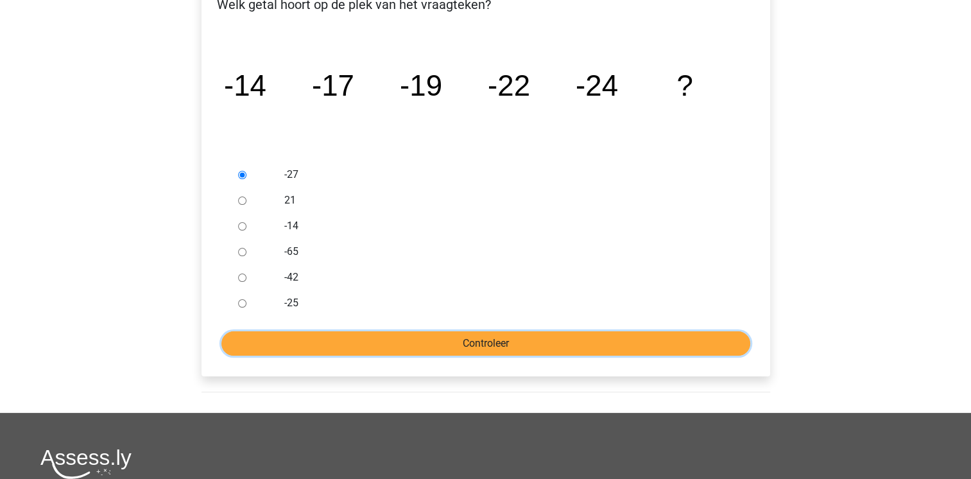
click at [276, 338] on input "Controleer" at bounding box center [485, 343] width 529 height 24
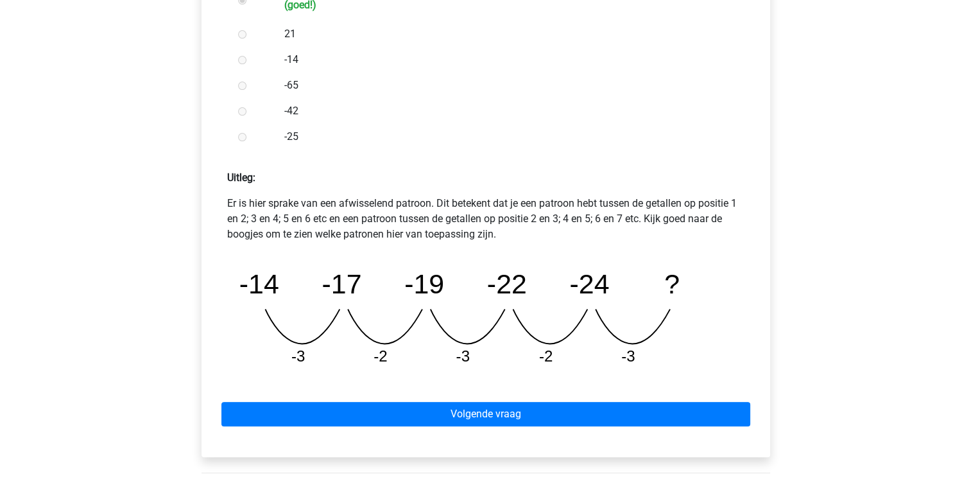
scroll to position [426, 0]
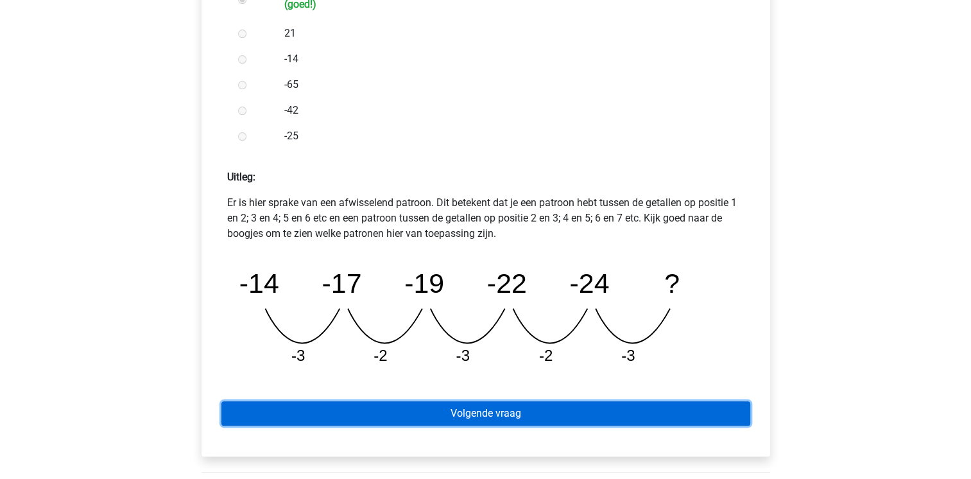
click at [322, 422] on link "Volgende vraag" at bounding box center [485, 413] width 529 height 24
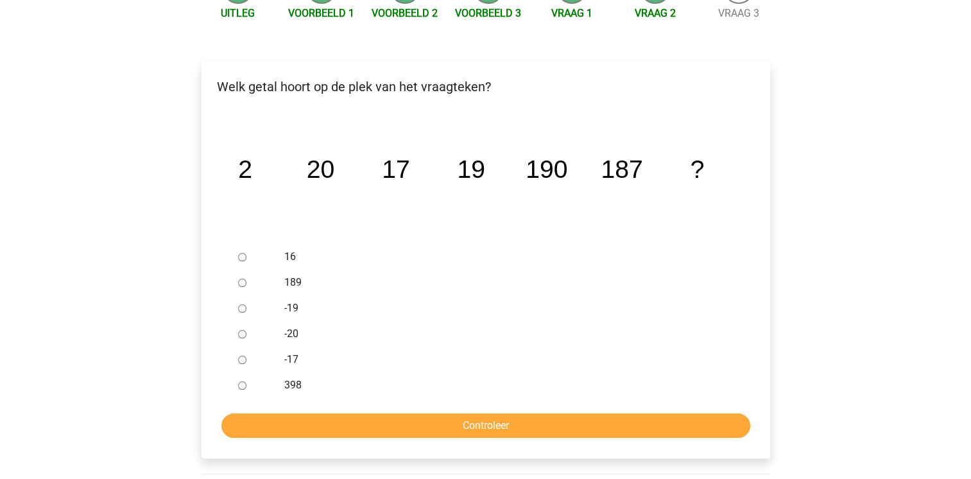
scroll to position [162, 0]
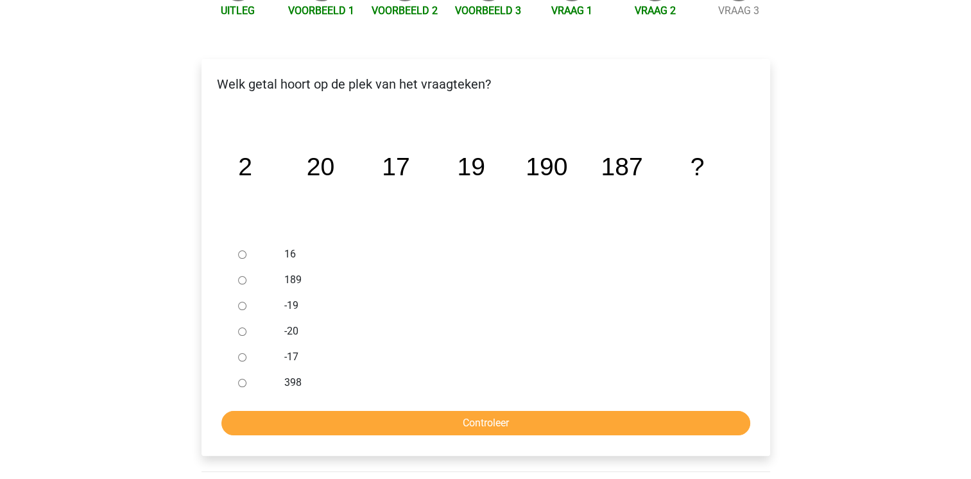
click at [239, 277] on input "189" at bounding box center [242, 280] width 8 height 8
radio input "true"
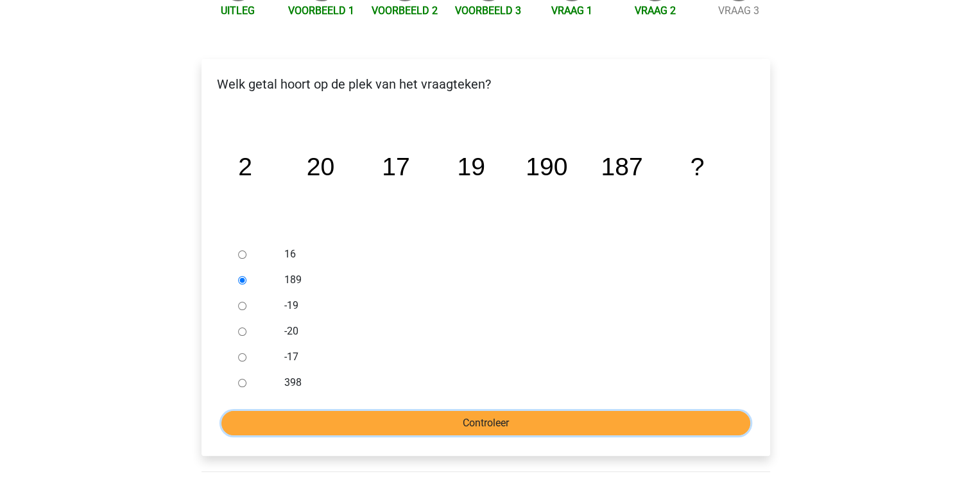
click at [299, 418] on input "Controleer" at bounding box center [485, 423] width 529 height 24
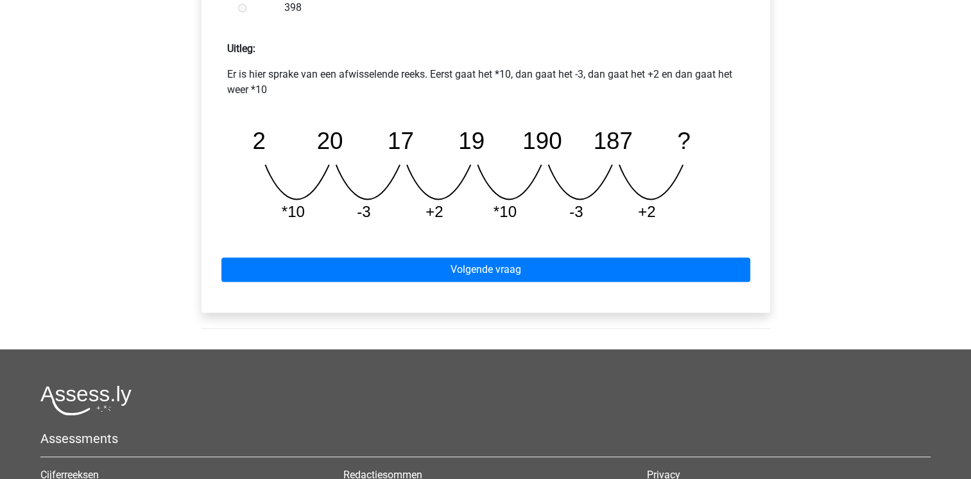
scroll to position [555, 0]
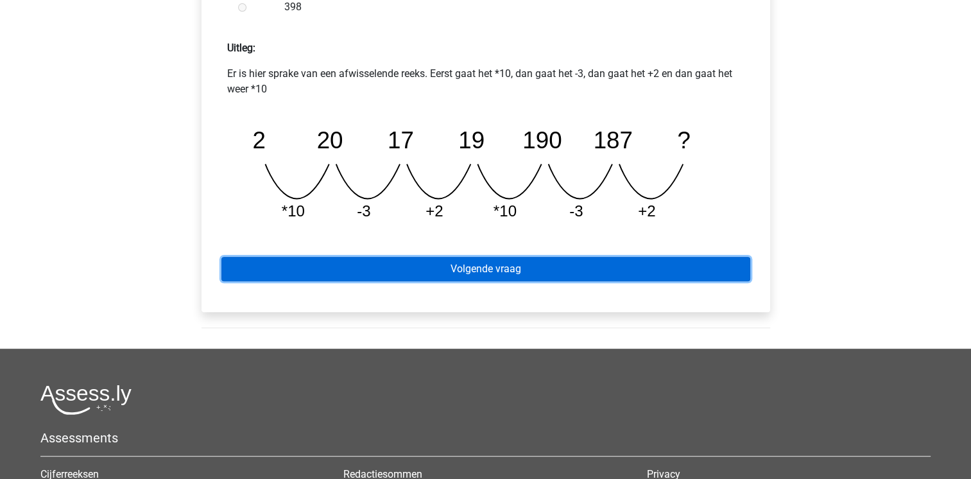
click at [358, 263] on link "Volgende vraag" at bounding box center [485, 269] width 529 height 24
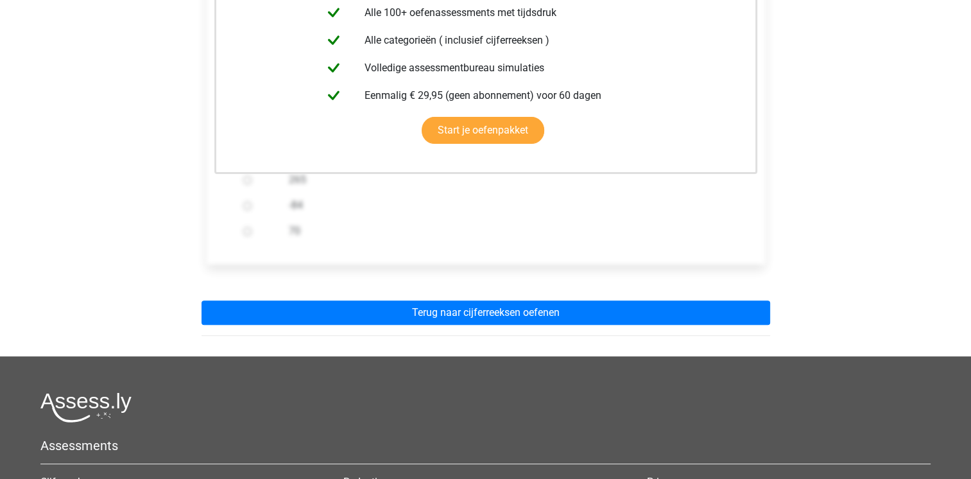
scroll to position [352, 0]
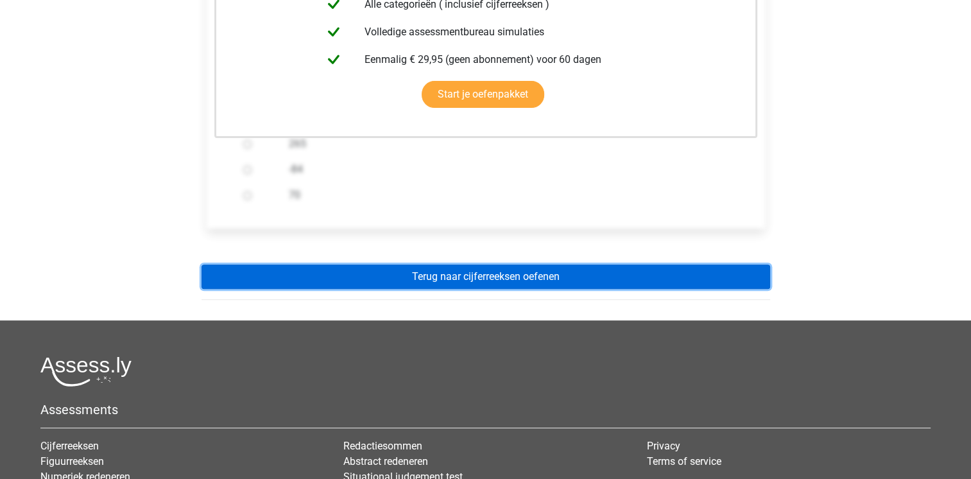
click at [353, 276] on link "Terug naar cijferreeksen oefenen" at bounding box center [486, 276] width 569 height 24
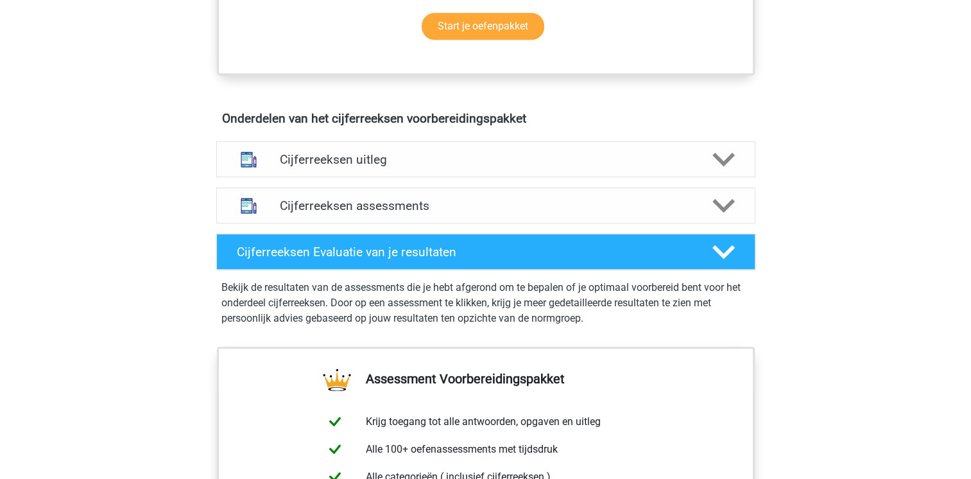
scroll to position [675, 0]
click at [367, 166] on h4 "Cijferreeksen uitleg" at bounding box center [486, 158] width 412 height 15
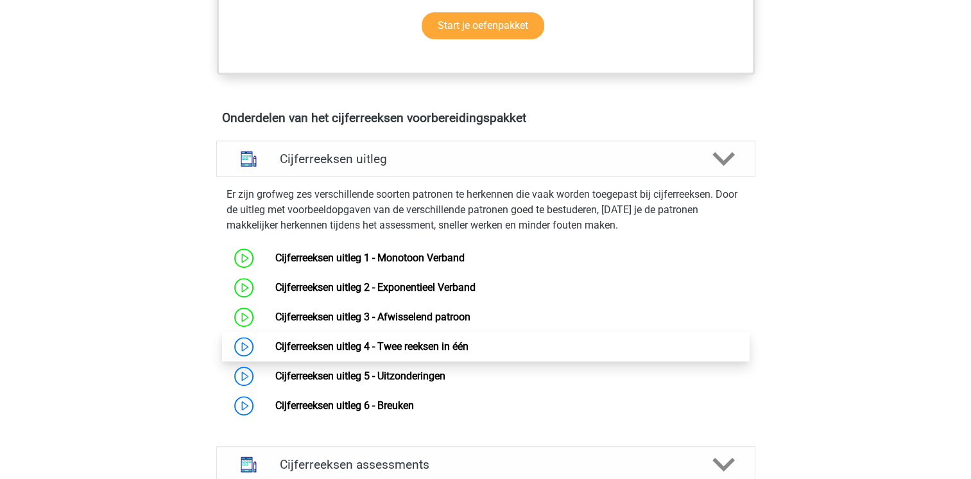
click at [375, 352] on link "Cijferreeksen uitleg 4 - Twee reeksen in één" at bounding box center [371, 346] width 193 height 12
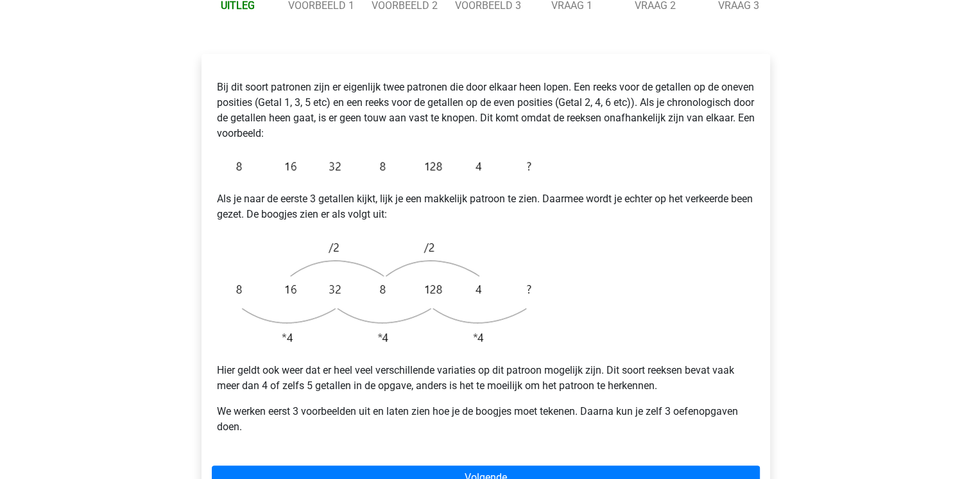
scroll to position [195, 0]
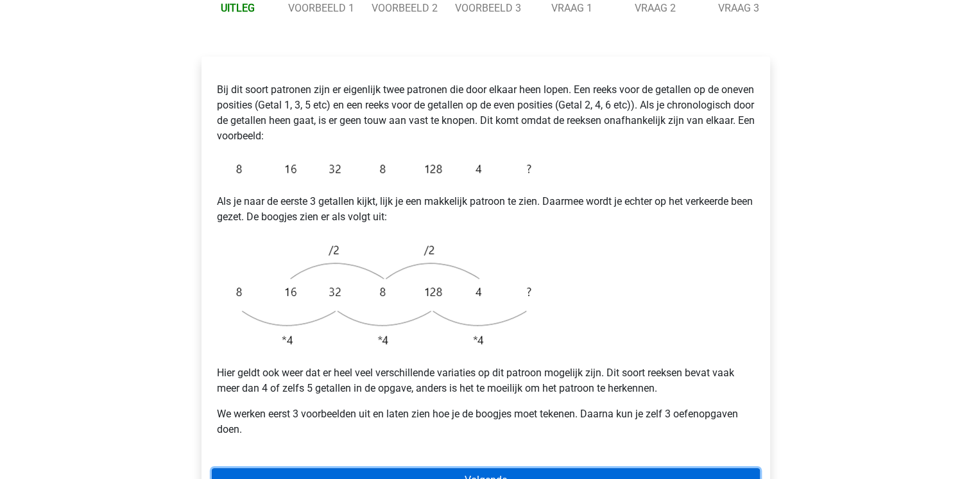
click at [377, 468] on link "Volgende" at bounding box center [486, 480] width 548 height 24
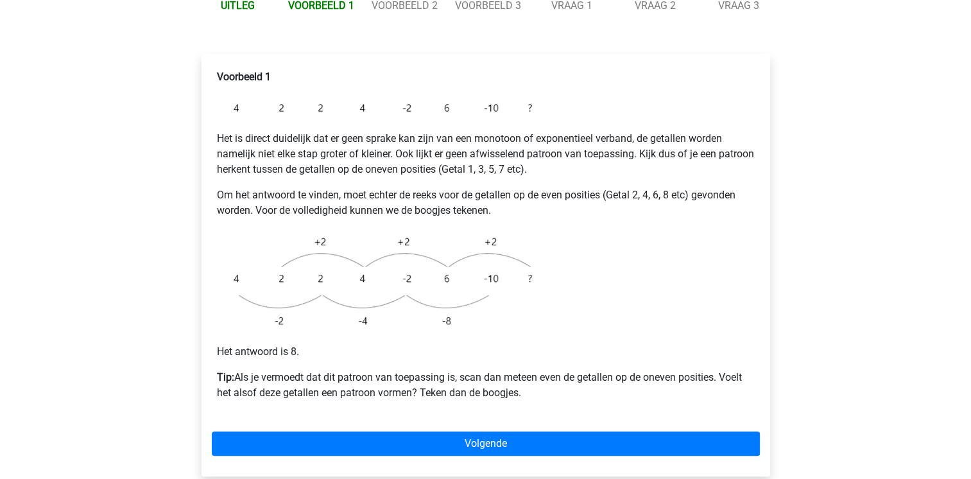
scroll to position [199, 0]
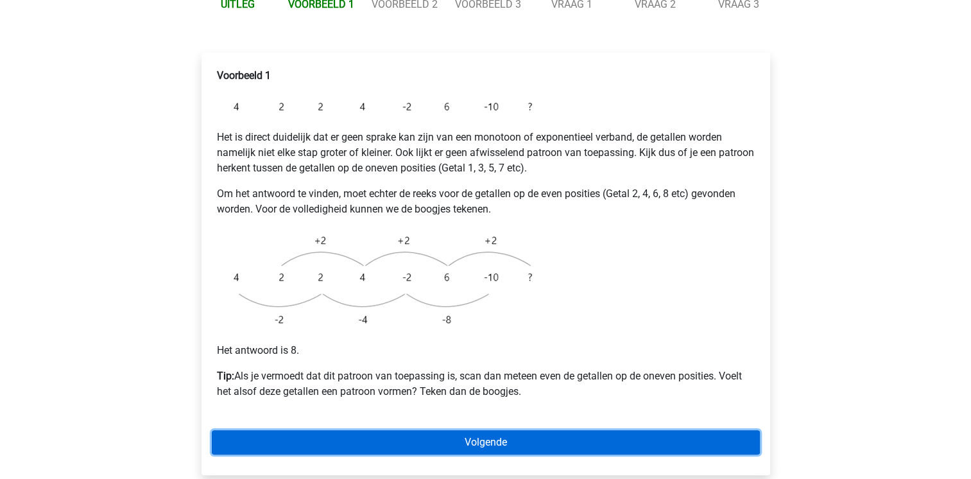
click at [368, 430] on link "Volgende" at bounding box center [486, 442] width 548 height 24
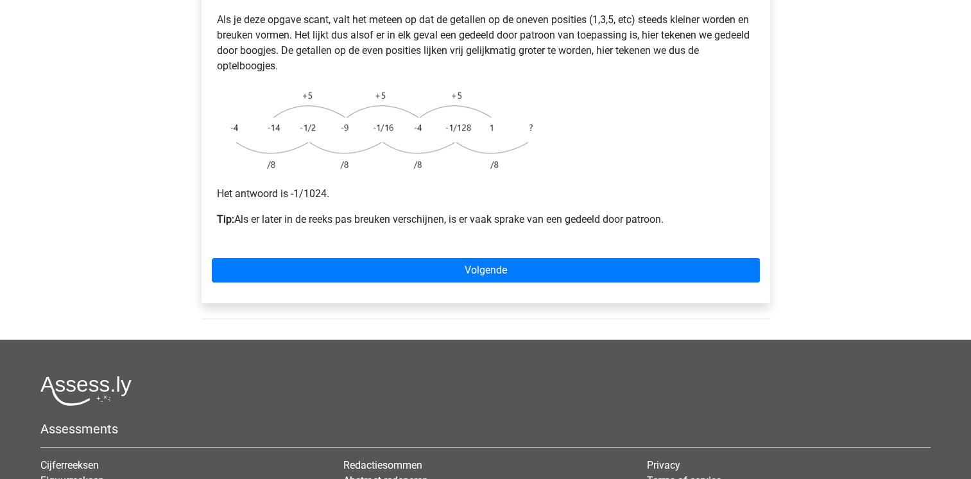
scroll to position [316, 0]
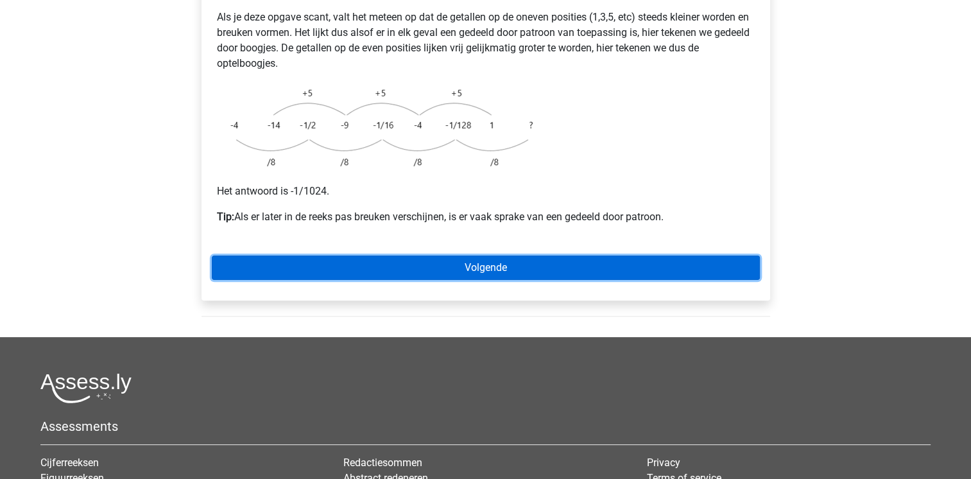
click at [359, 255] on link "Volgende" at bounding box center [486, 267] width 548 height 24
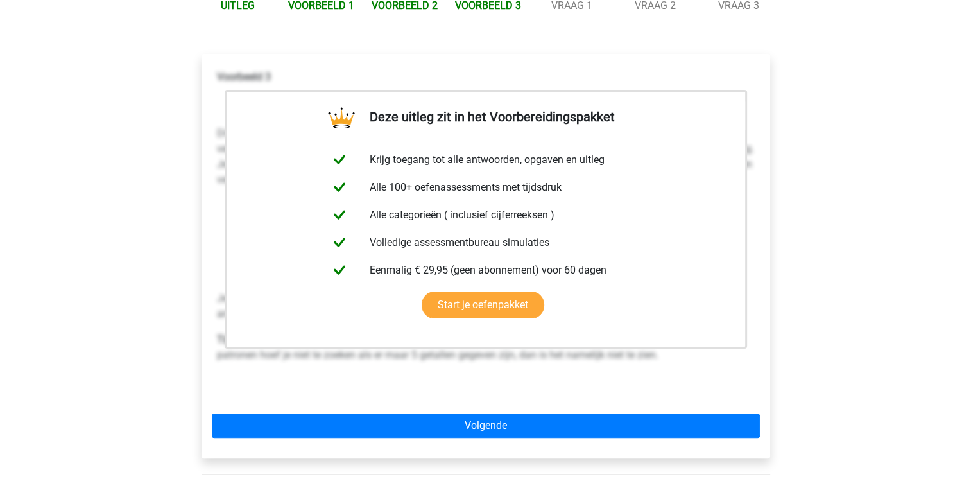
scroll to position [199, 0]
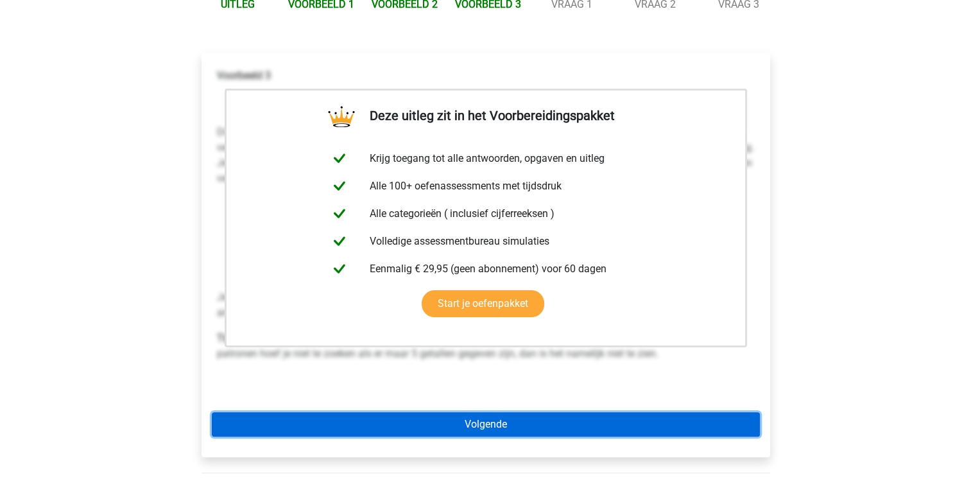
click at [390, 412] on link "Volgende" at bounding box center [486, 424] width 548 height 24
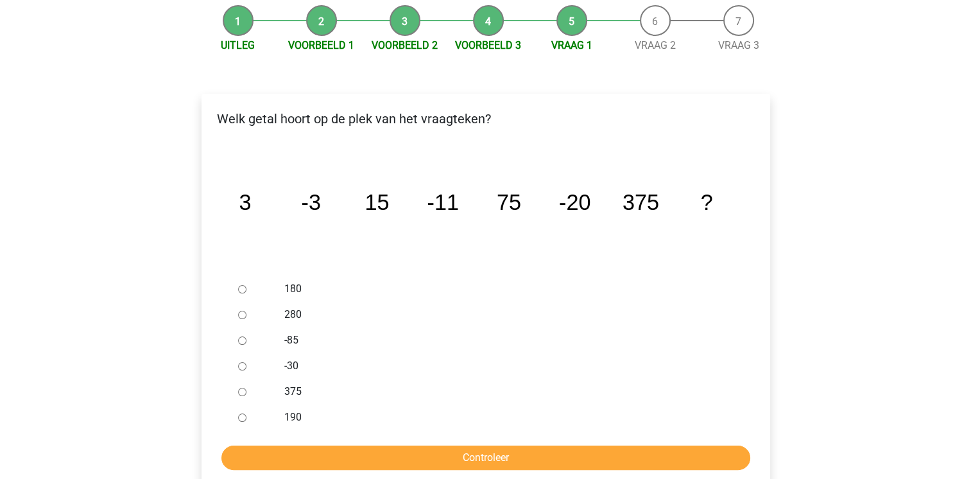
scroll to position [159, 0]
click at [295, 383] on label "375" at bounding box center [506, 390] width 444 height 15
click at [246, 387] on input "375" at bounding box center [242, 391] width 8 height 8
radio input "true"
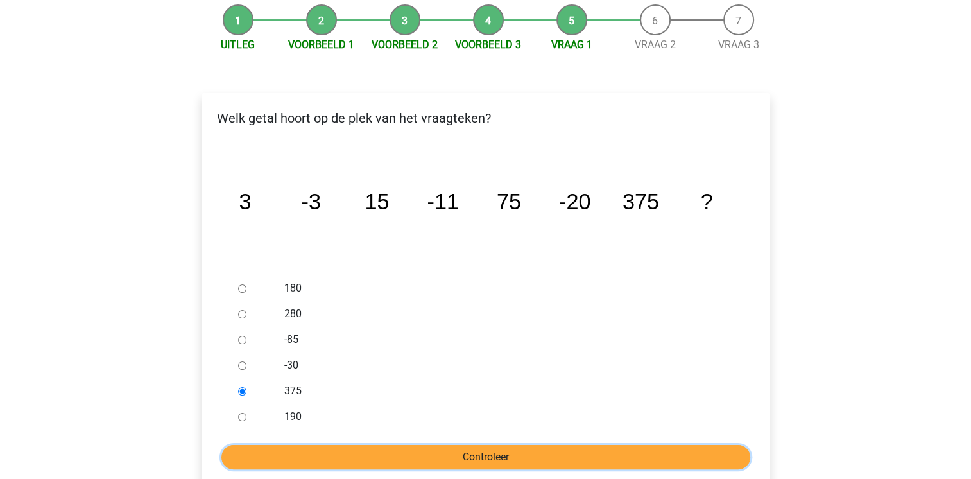
click at [314, 445] on input "Controleer" at bounding box center [485, 457] width 529 height 24
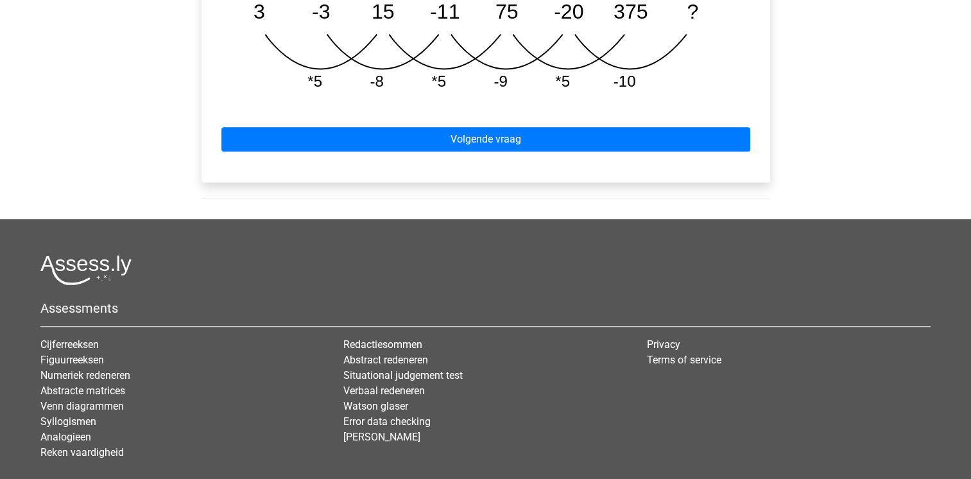
scroll to position [800, 0]
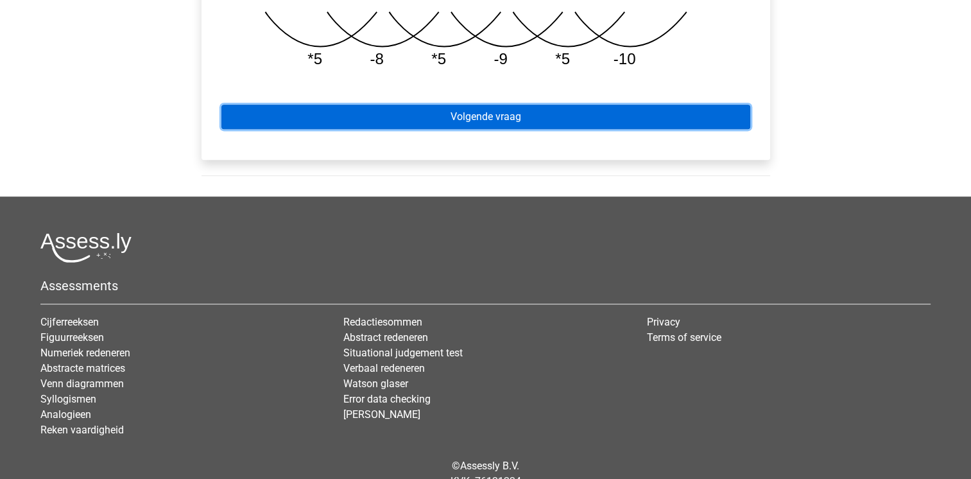
click at [426, 105] on link "Volgende vraag" at bounding box center [485, 117] width 529 height 24
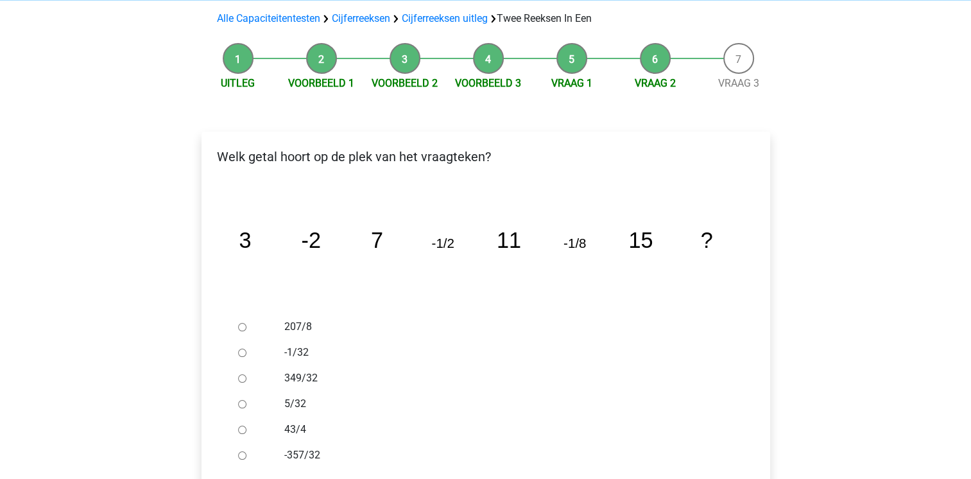
scroll to position [121, 0]
click at [241, 348] on input "-1/32" at bounding box center [242, 352] width 8 height 8
radio input "true"
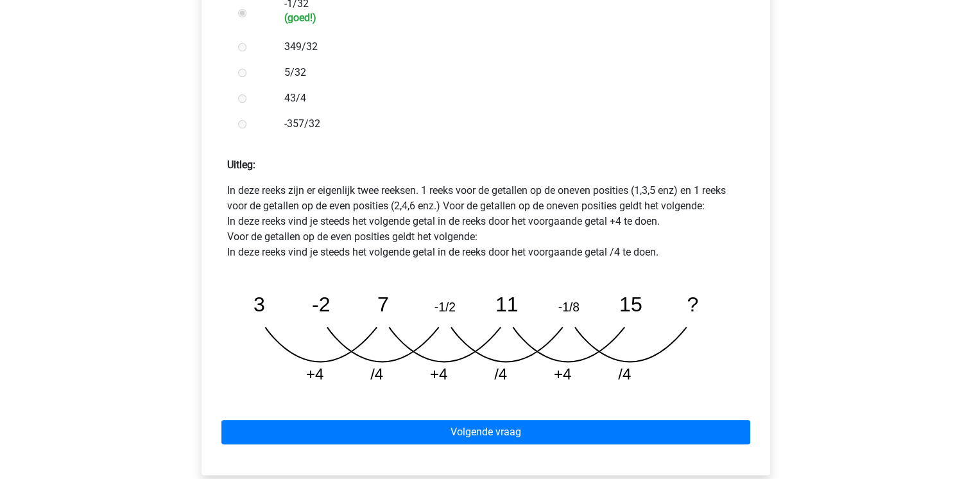
scroll to position [471, 0]
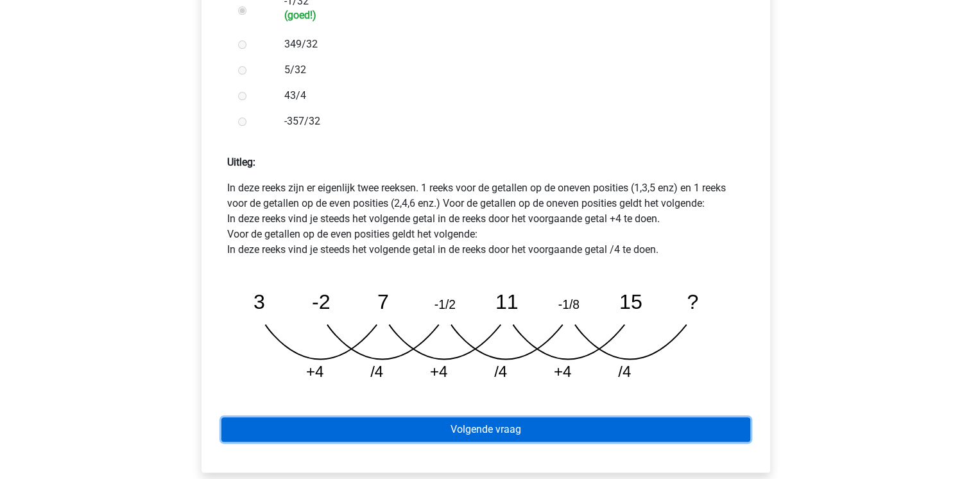
click at [440, 417] on link "Volgende vraag" at bounding box center [485, 429] width 529 height 24
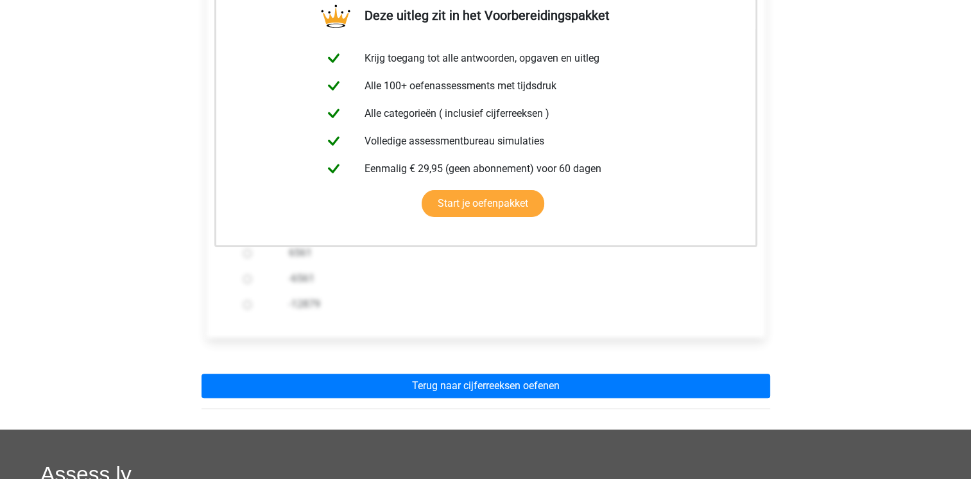
scroll to position [277, 0]
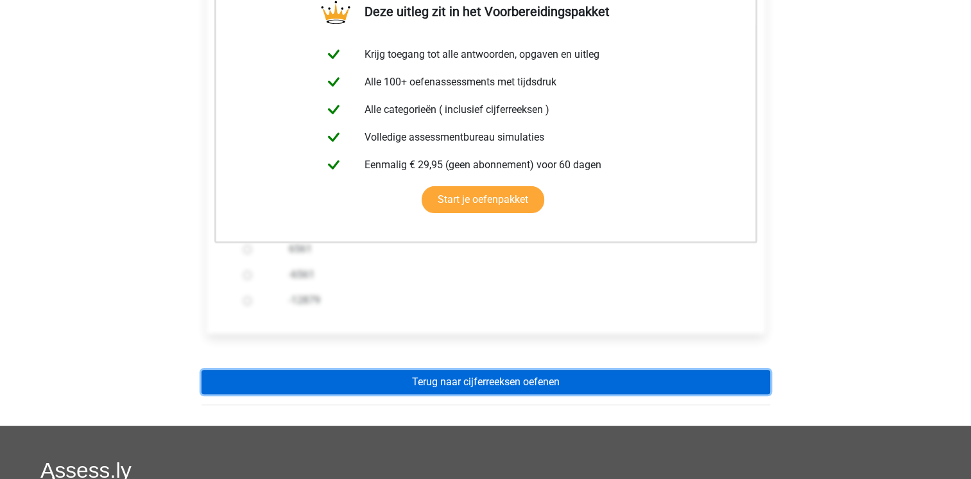
click at [446, 370] on link "Terug naar cijferreeksen oefenen" at bounding box center [486, 382] width 569 height 24
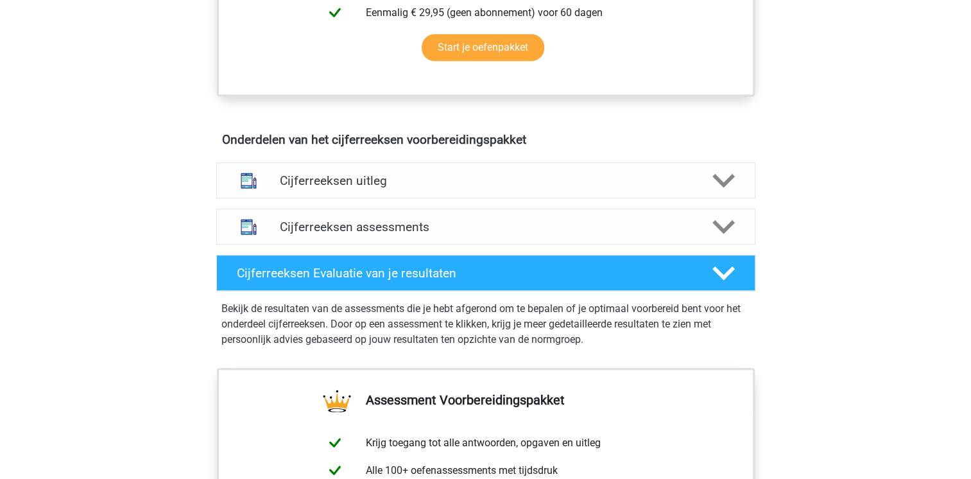
scroll to position [662, 0]
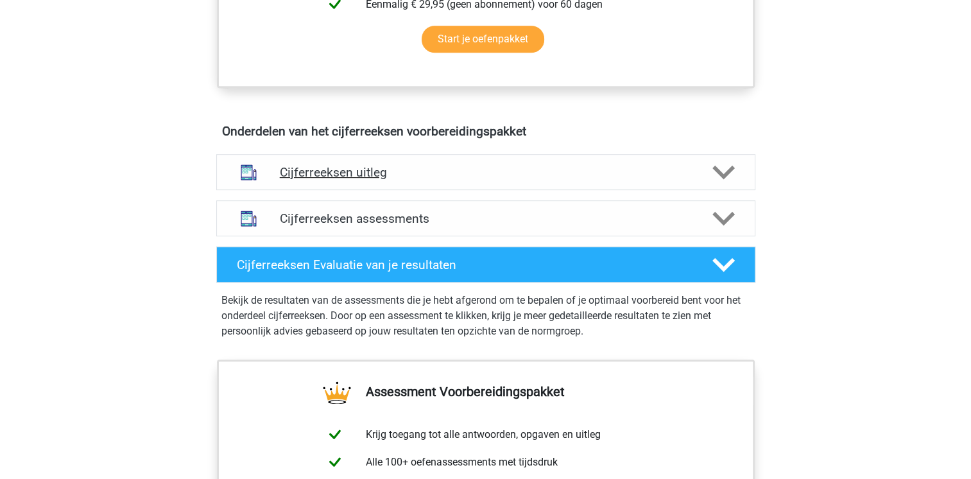
click at [361, 180] on h4 "Cijferreeksen uitleg" at bounding box center [486, 172] width 412 height 15
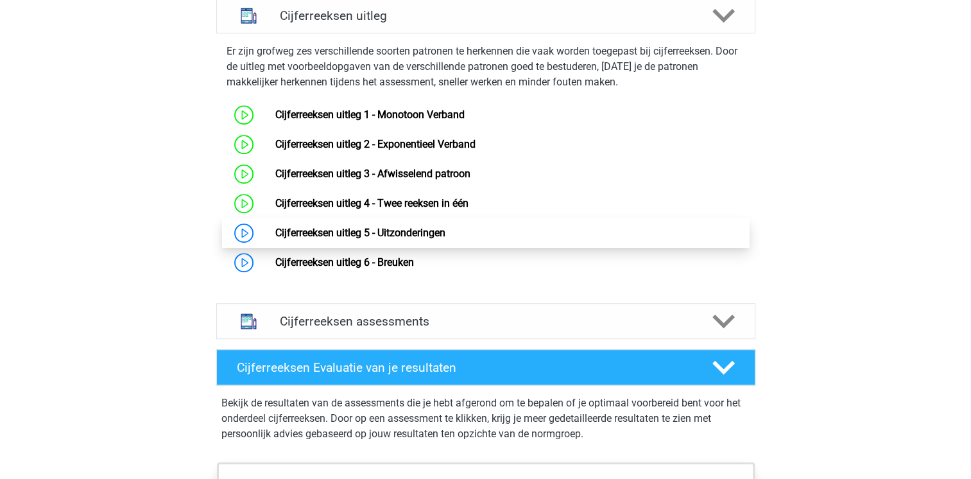
scroll to position [819, 0]
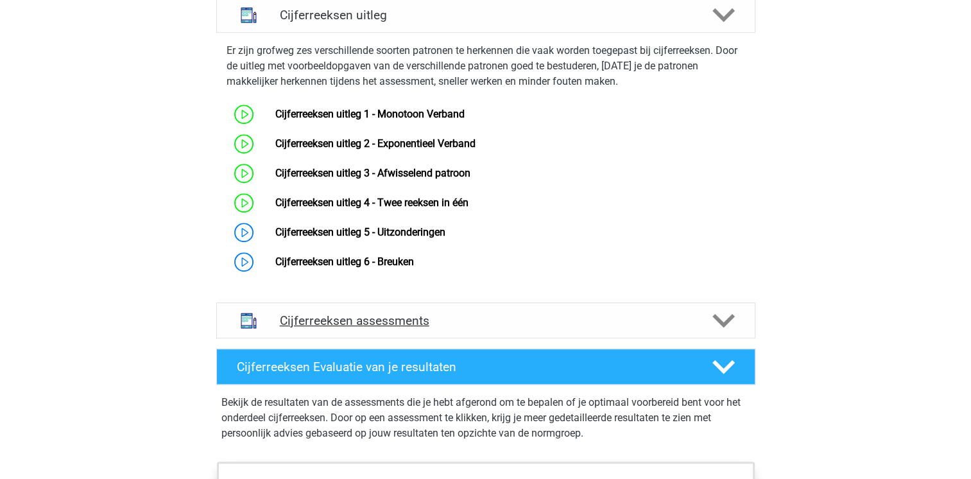
click at [381, 328] on h4 "Cijferreeksen assessments" at bounding box center [486, 320] width 412 height 15
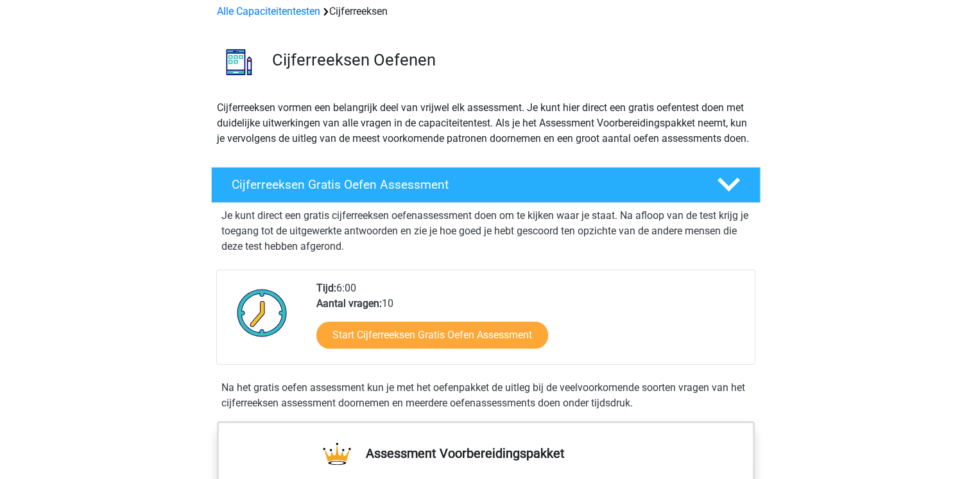
scroll to position [0, 0]
